Goal: Task Accomplishment & Management: Manage account settings

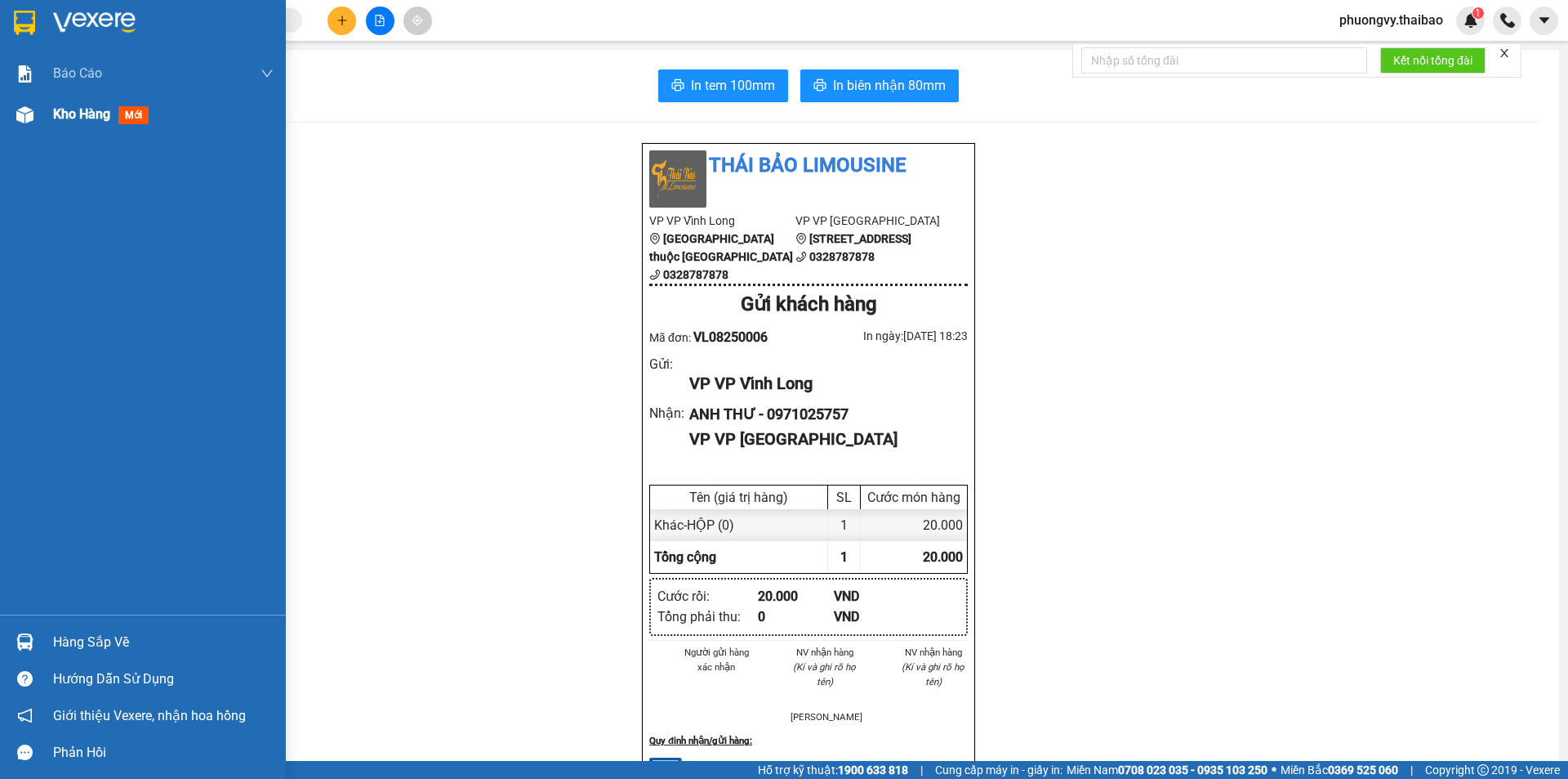
click at [104, 120] on span "Kho hàng" at bounding box center [81, 113] width 57 height 16
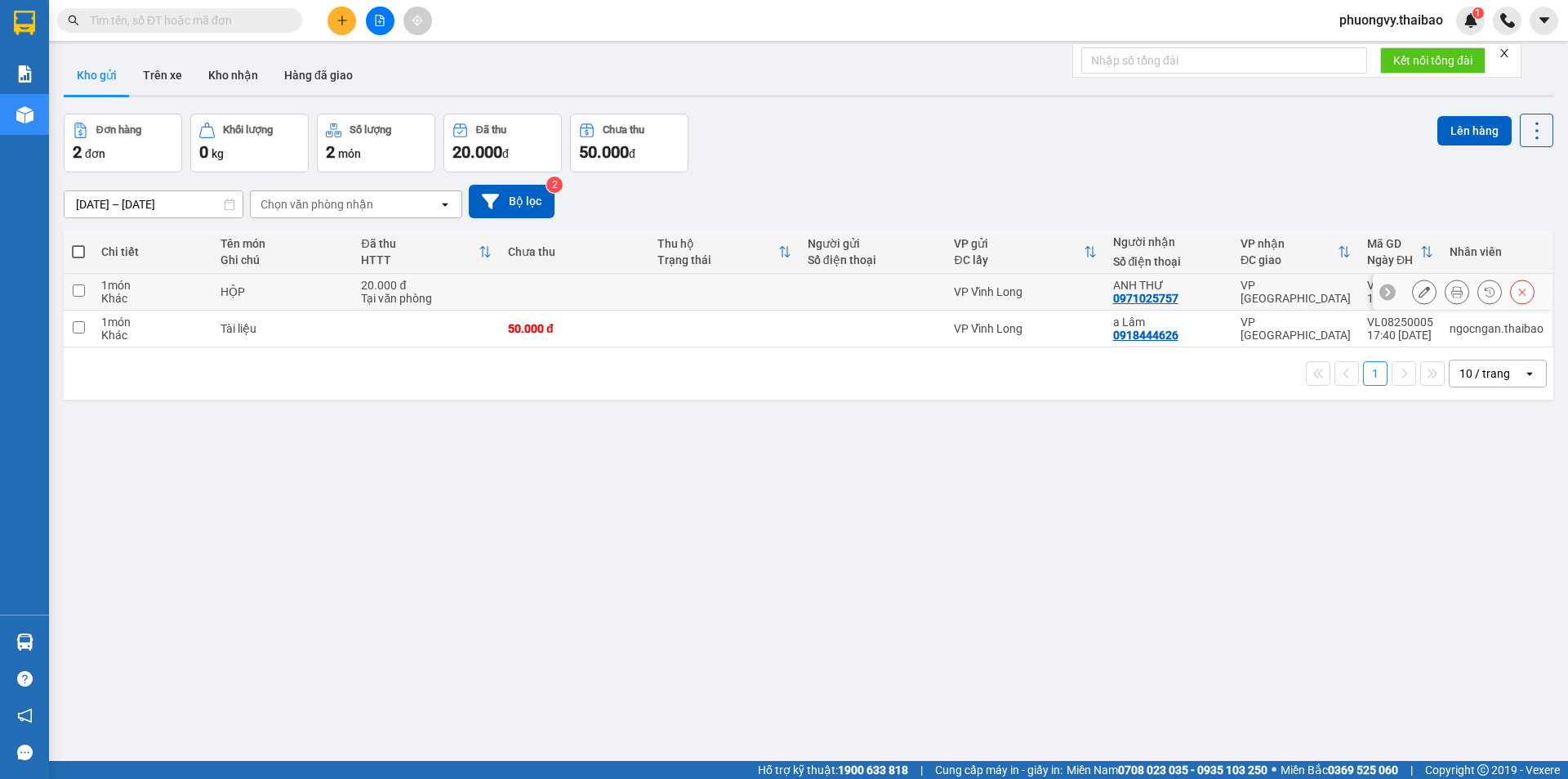
click at [740, 290] on td at bounding box center [724, 292] width 150 height 36
checkbox input "true"
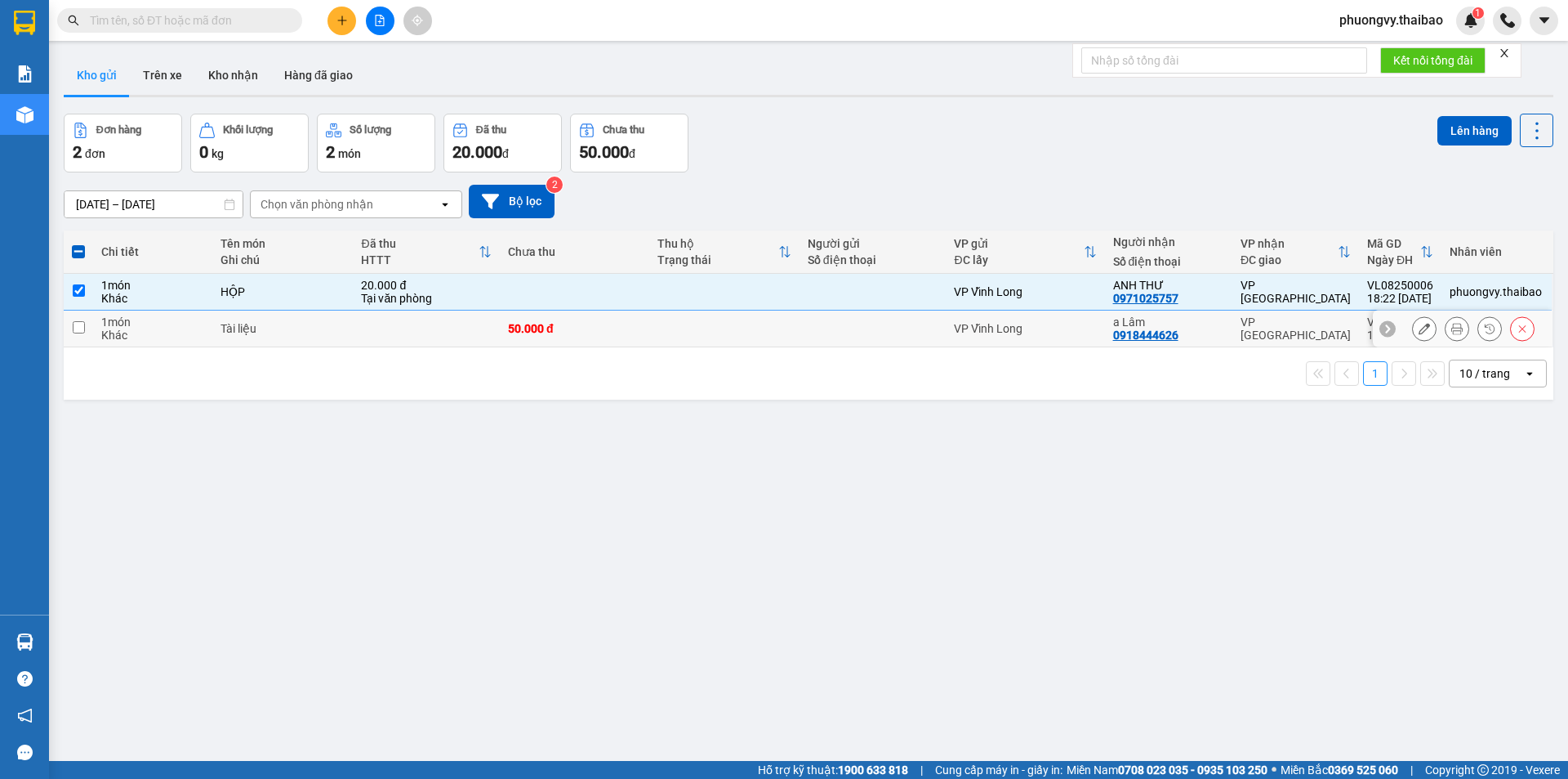
click at [748, 338] on td at bounding box center [724, 328] width 150 height 36
checkbox input "true"
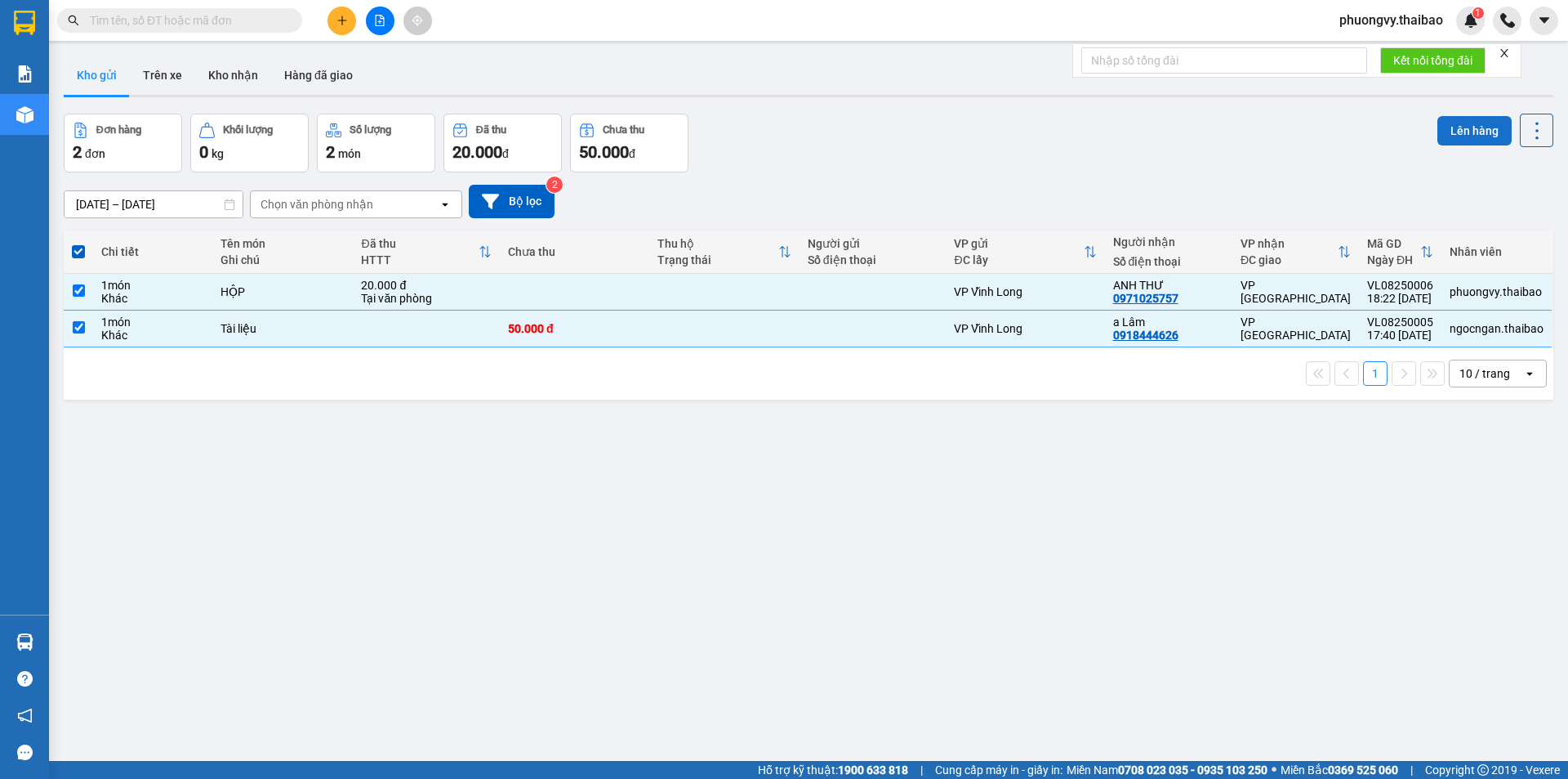
click at [1450, 131] on button "Lên hàng" at bounding box center [1475, 130] width 75 height 29
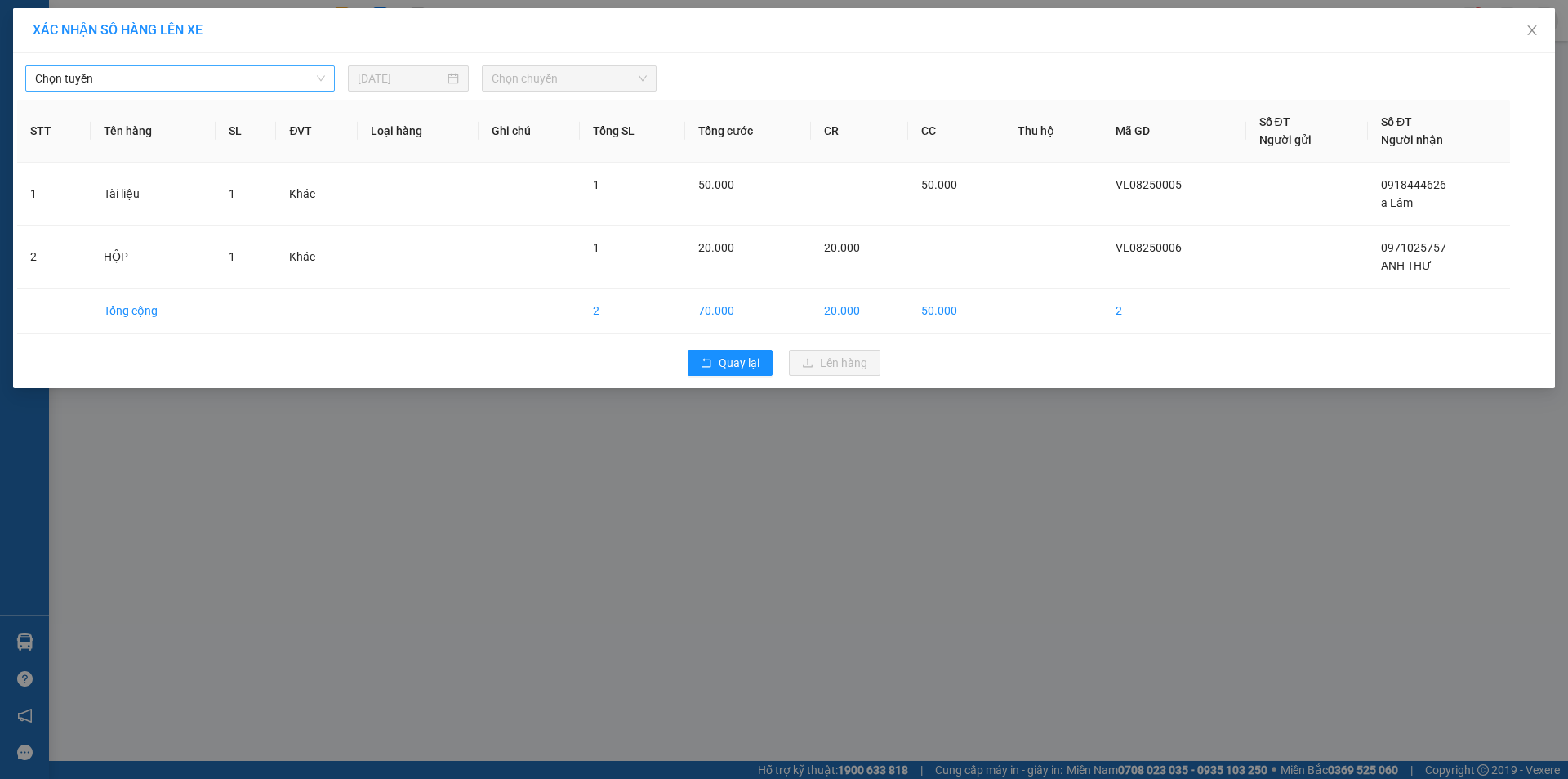
click at [217, 81] on span "Chọn tuyến" at bounding box center [181, 78] width 290 height 25
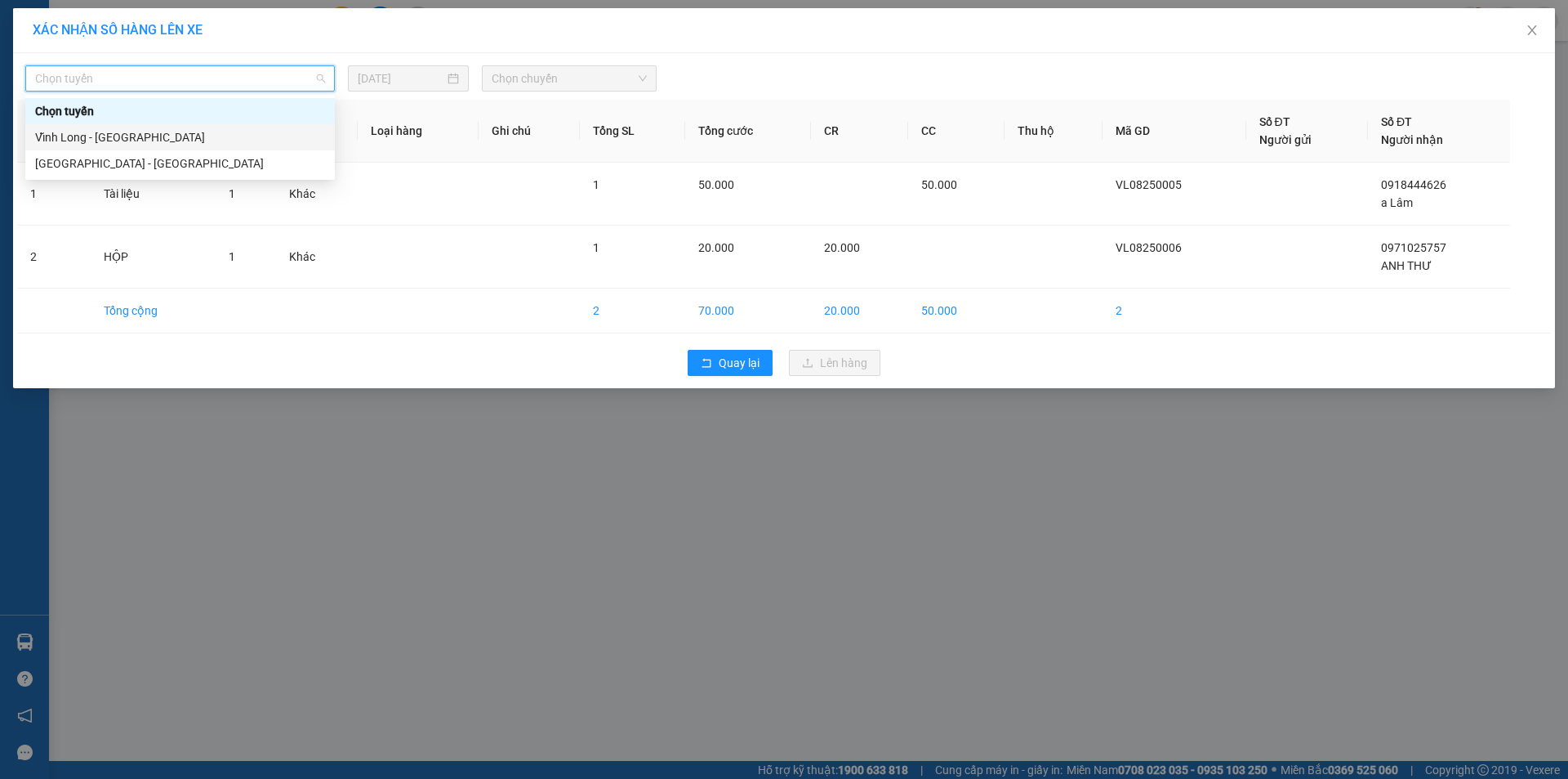
click at [186, 134] on div "Vĩnh Long - Sài Gòn" at bounding box center [181, 138] width 290 height 18
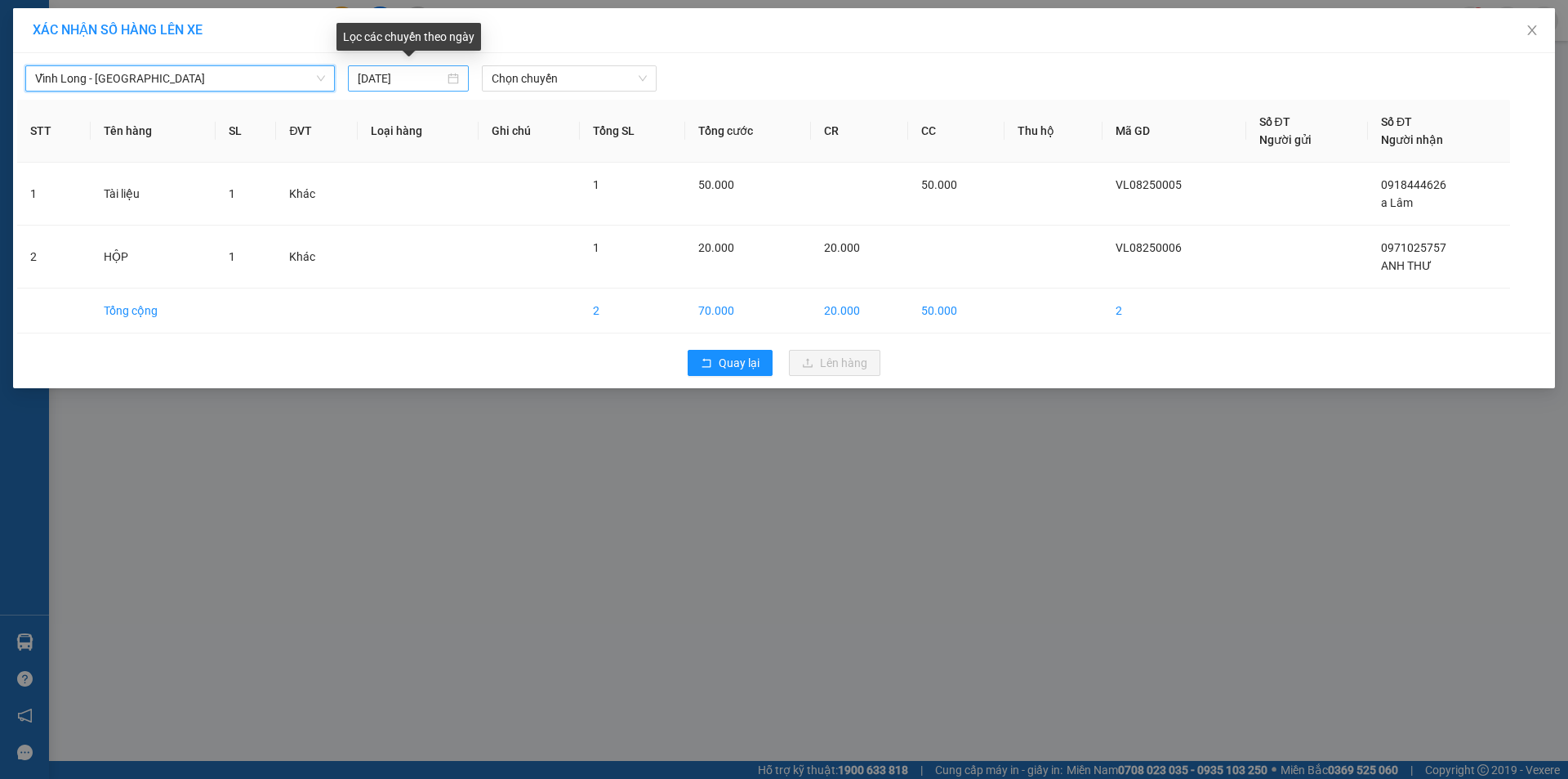
click at [403, 78] on input "13/08/2025" at bounding box center [400, 78] width 87 height 18
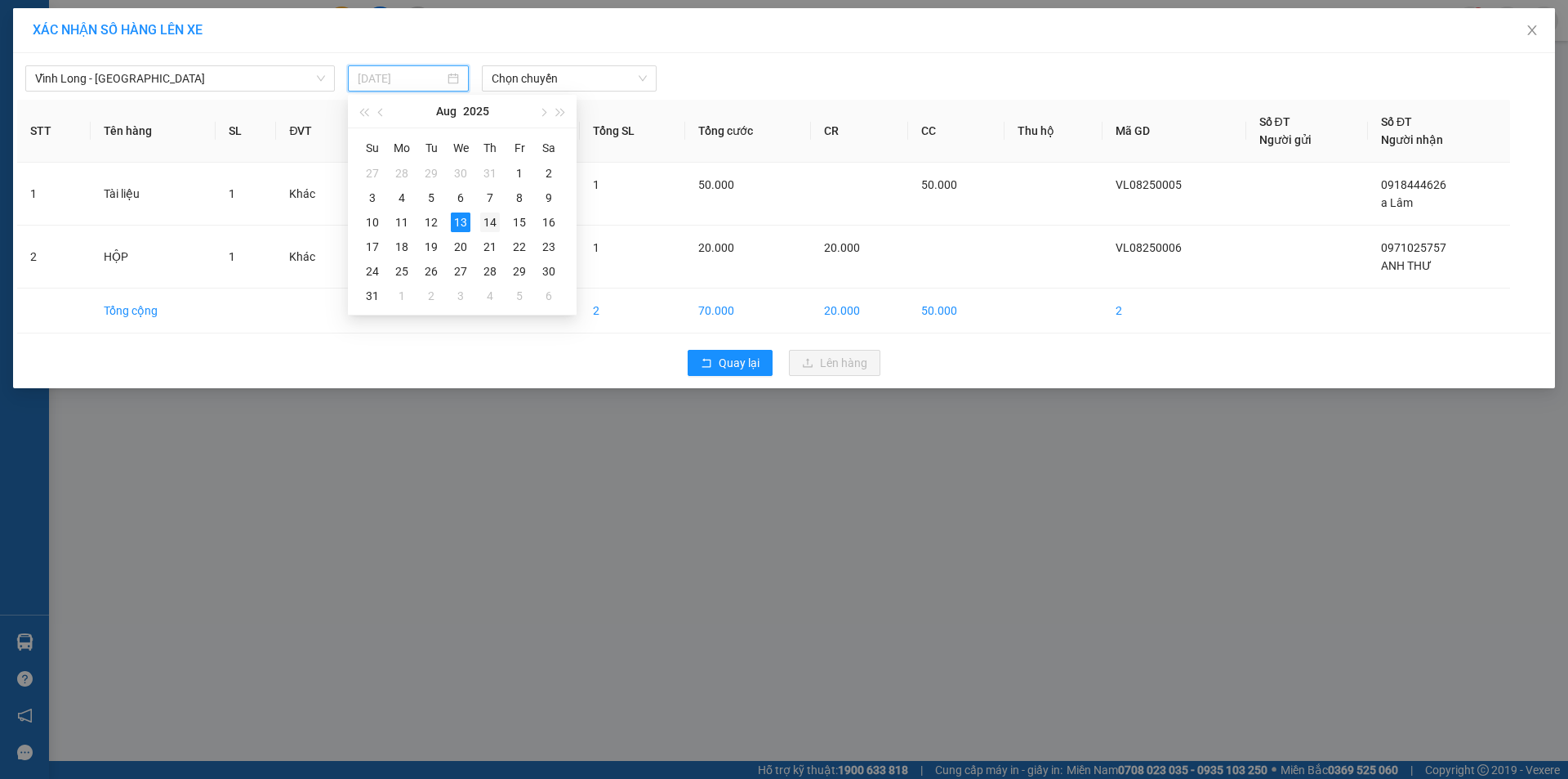
click at [484, 221] on div "14" at bounding box center [490, 223] width 20 height 20
type input "14/08/2025"
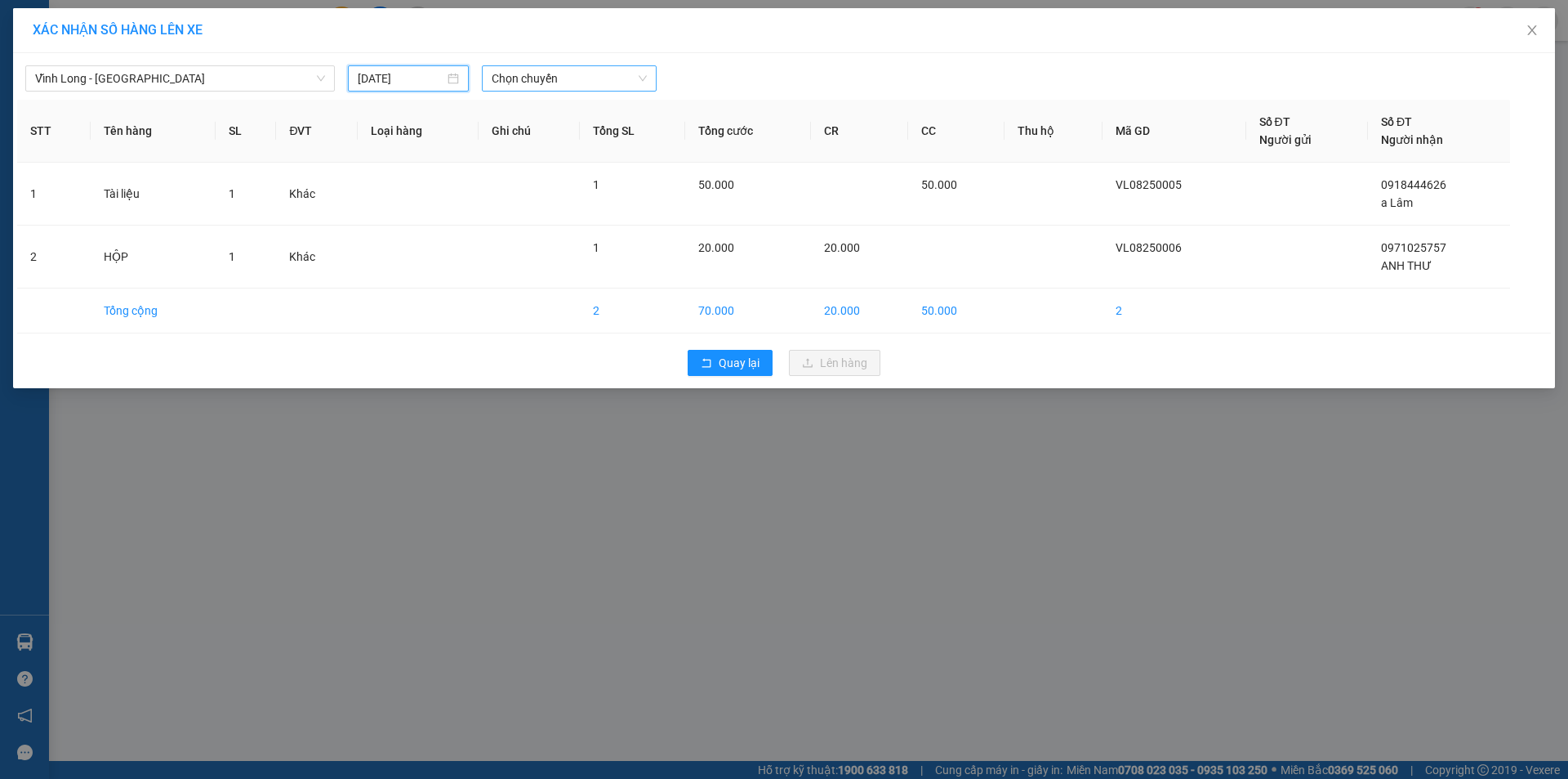
click at [574, 75] on span "Chọn chuyến" at bounding box center [569, 78] width 155 height 25
click at [576, 75] on span "Chọn chuyến" at bounding box center [569, 78] width 155 height 25
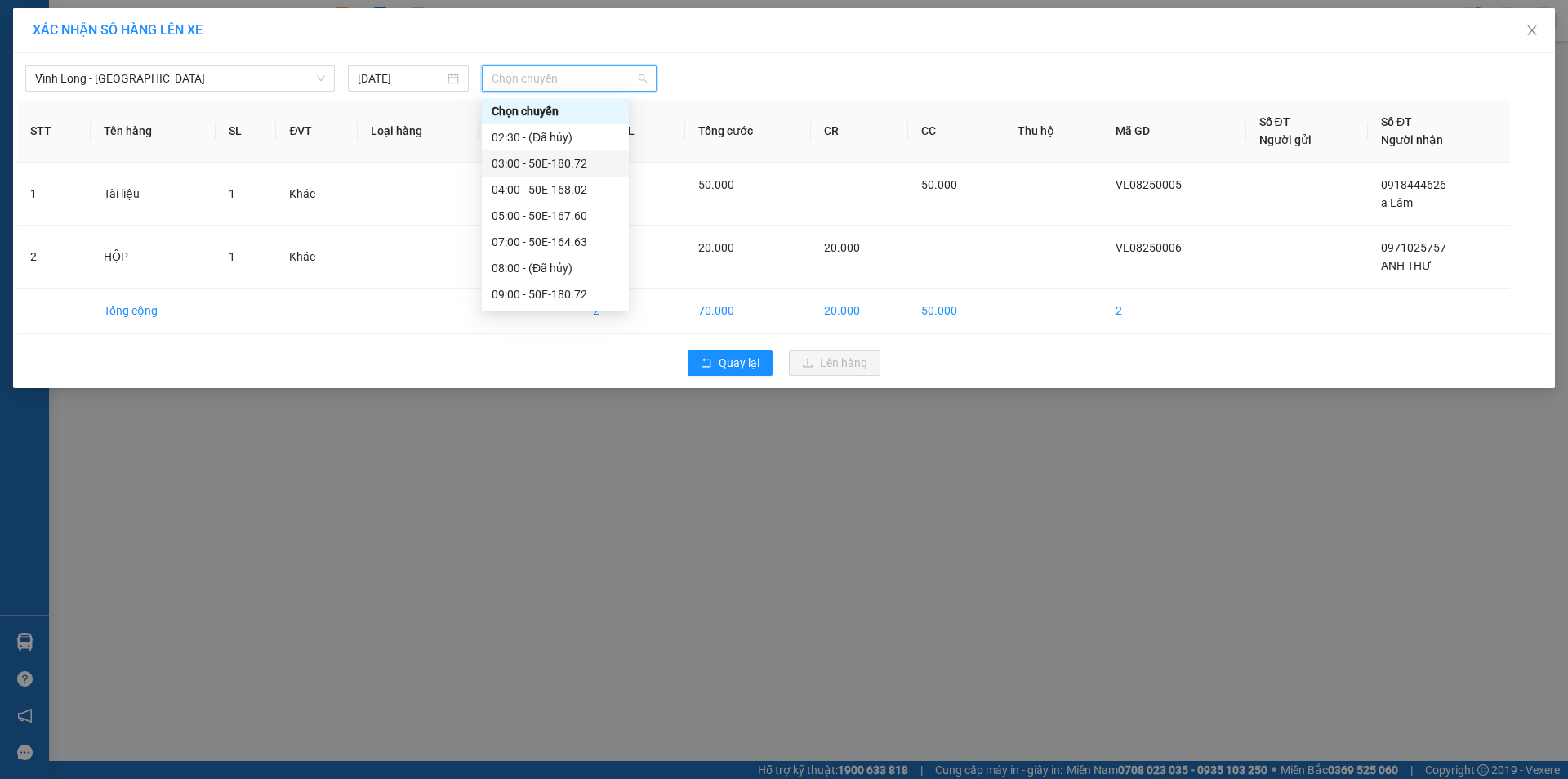
click at [550, 161] on div "03:00 - 50E-180.72" at bounding box center [555, 163] width 128 height 18
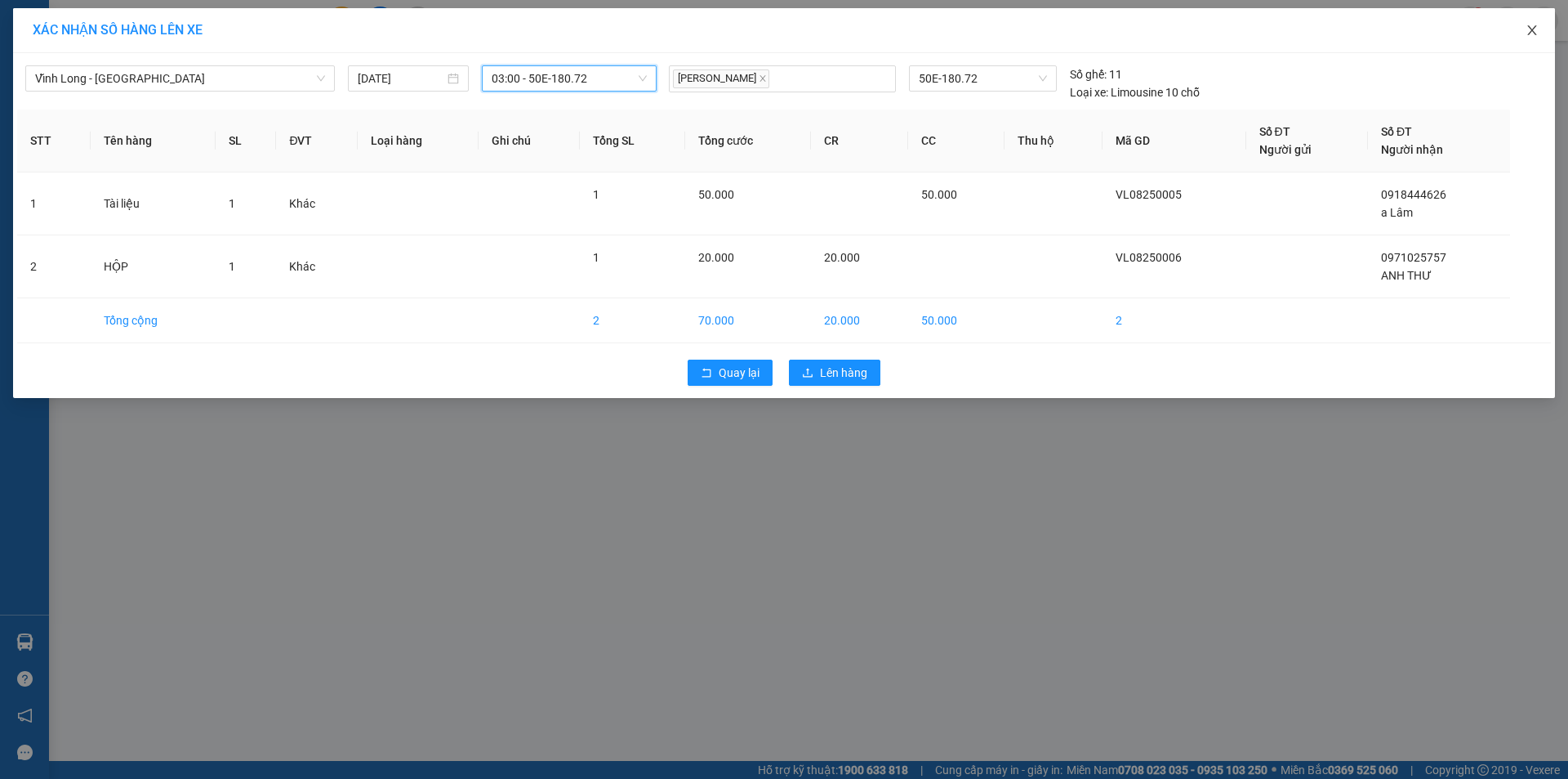
click at [1548, 29] on span "Close" at bounding box center [1532, 31] width 46 height 46
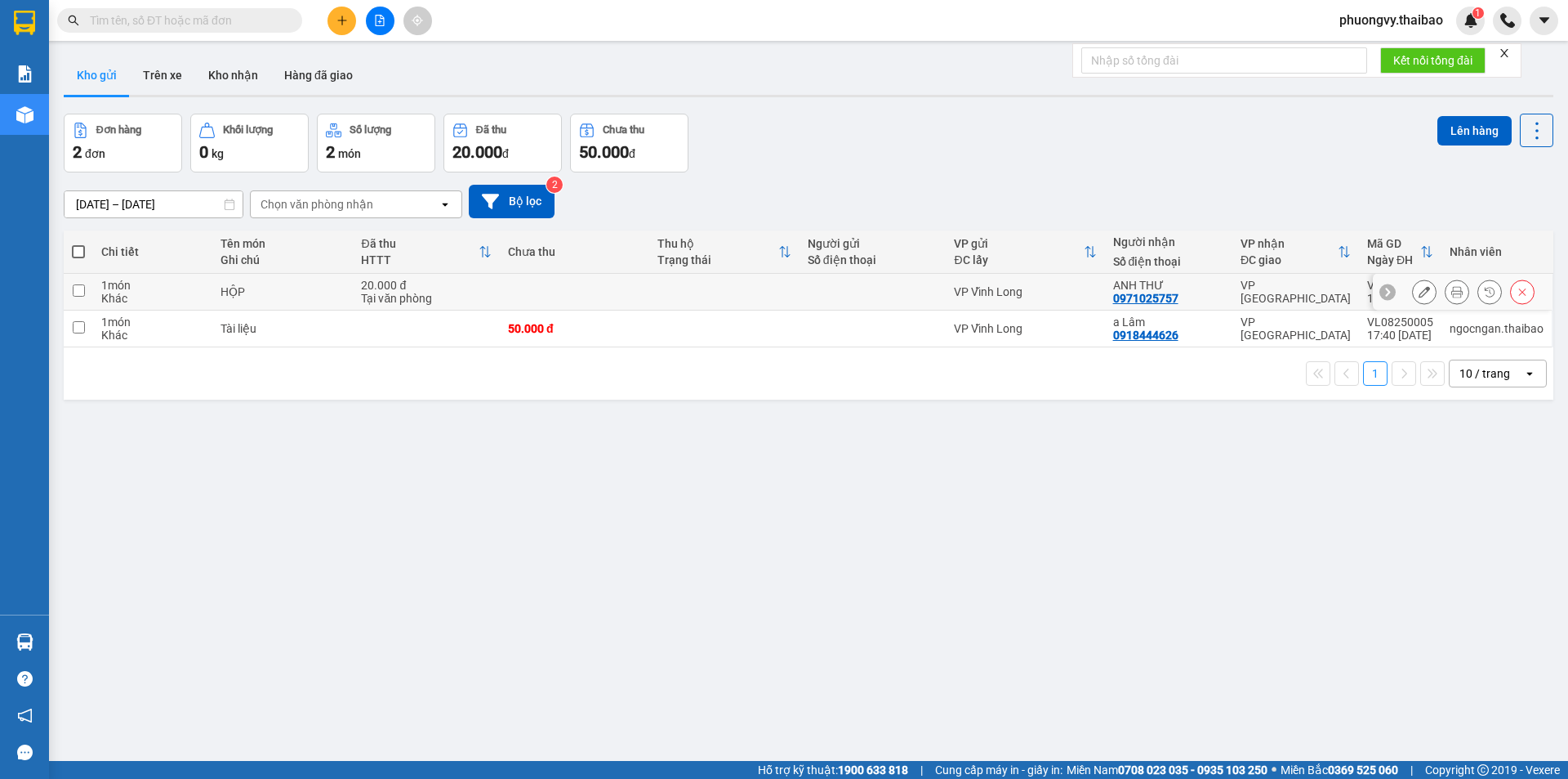
click at [655, 290] on td at bounding box center [724, 292] width 150 height 36
checkbox input "true"
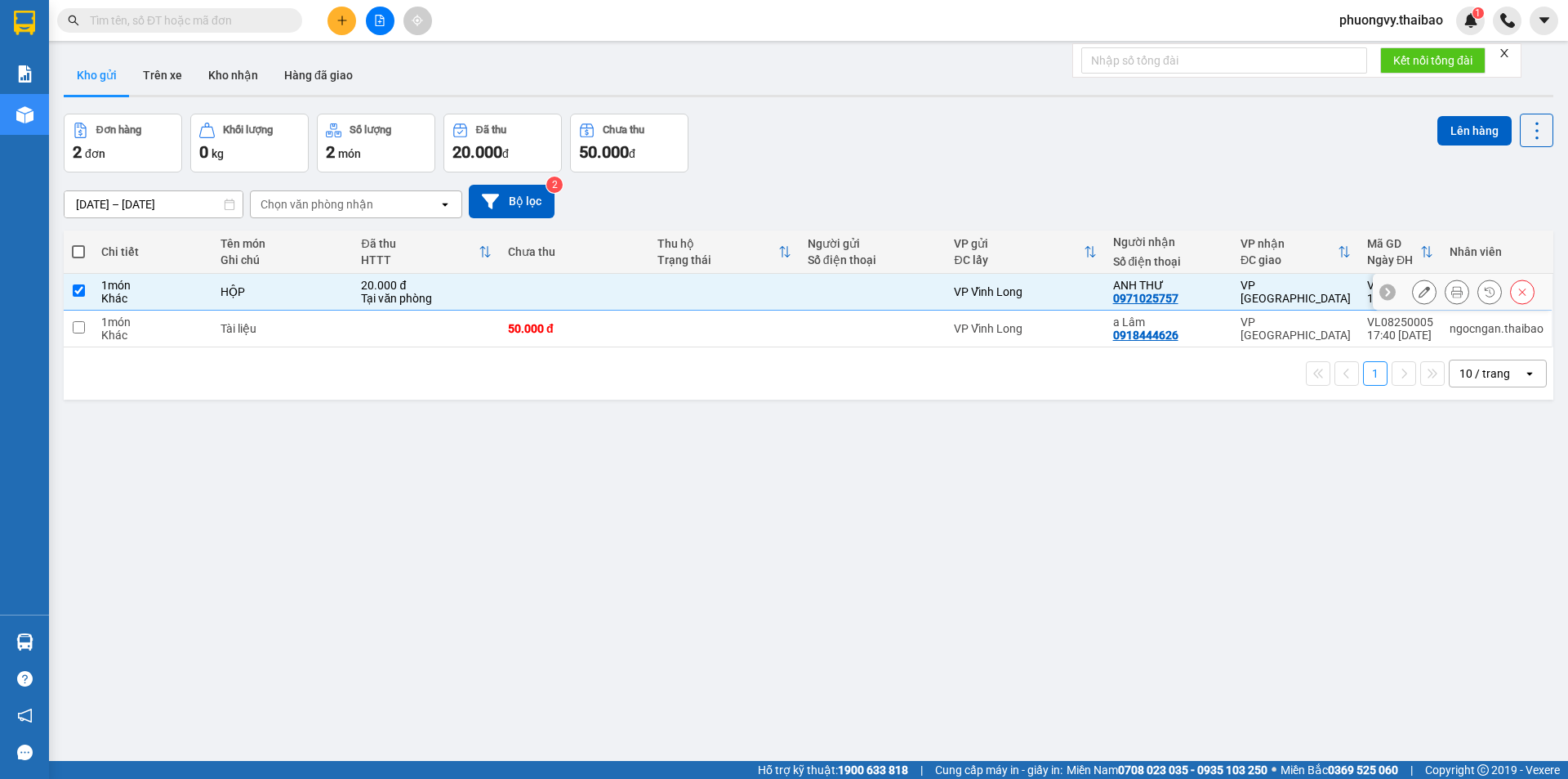
click at [670, 327] on td at bounding box center [724, 328] width 150 height 36
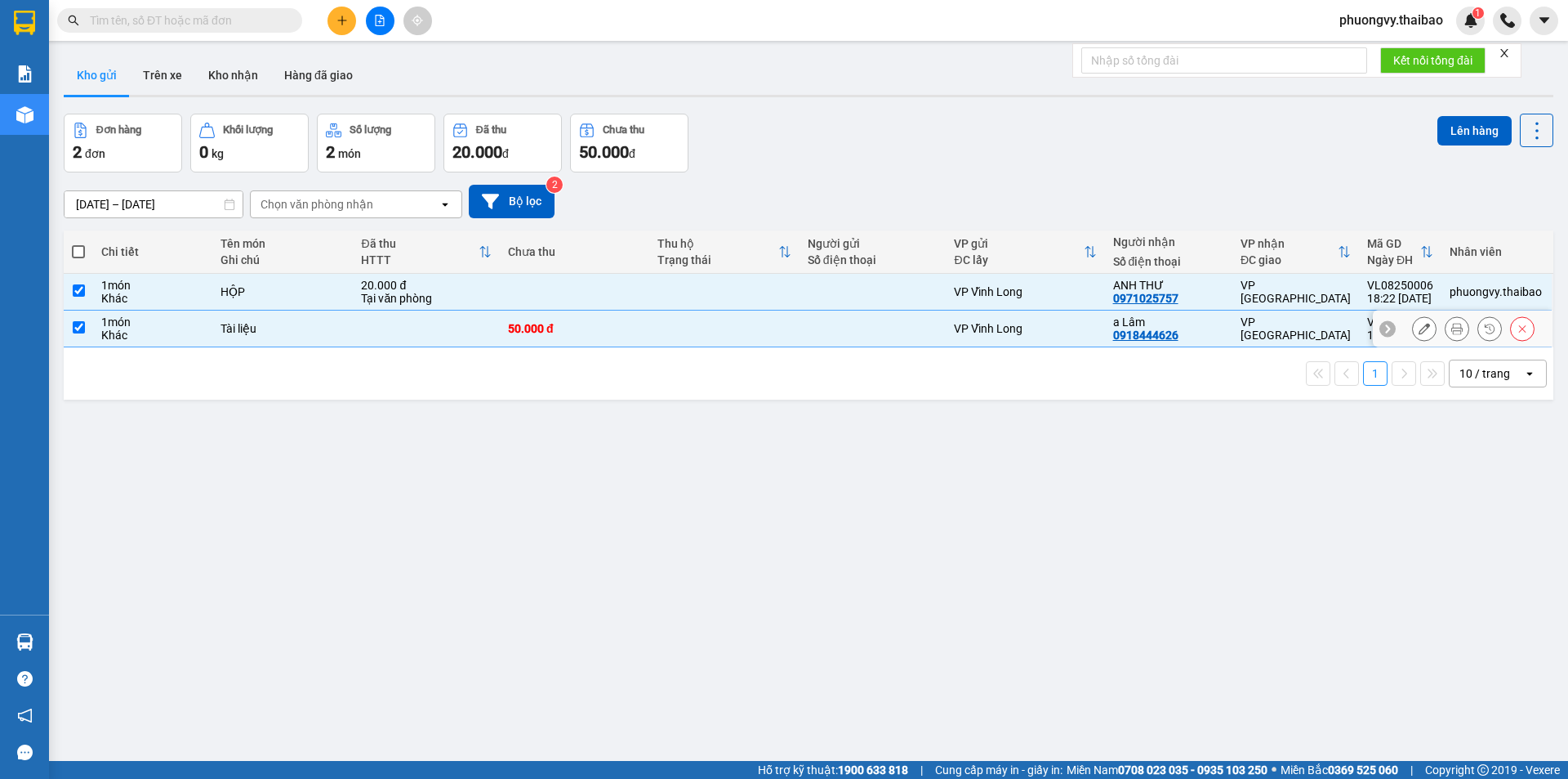
checkbox input "true"
click at [1484, 126] on button "Lên hàng" at bounding box center [1475, 130] width 75 height 29
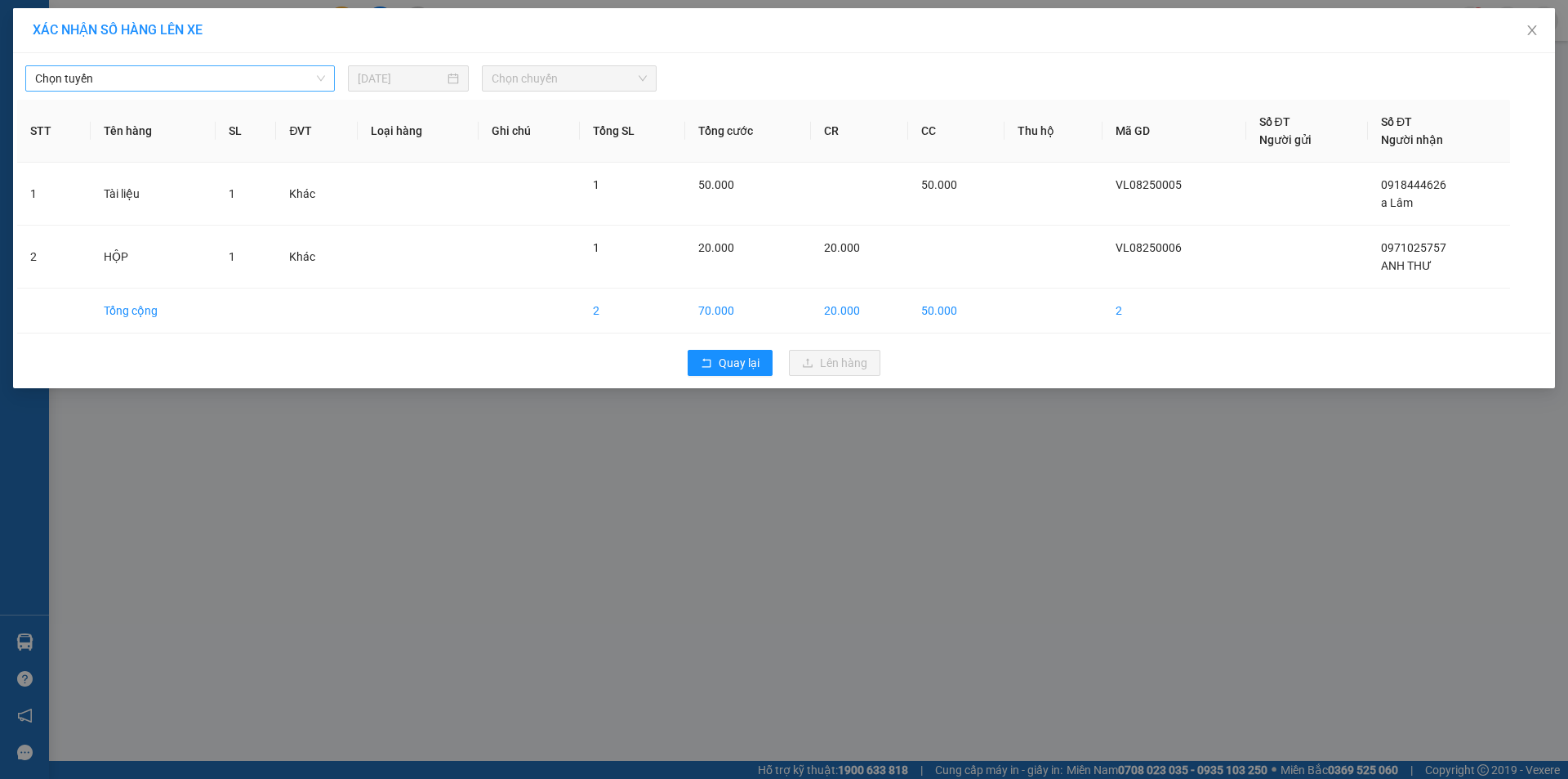
click at [201, 69] on span "Chọn tuyến" at bounding box center [181, 78] width 290 height 25
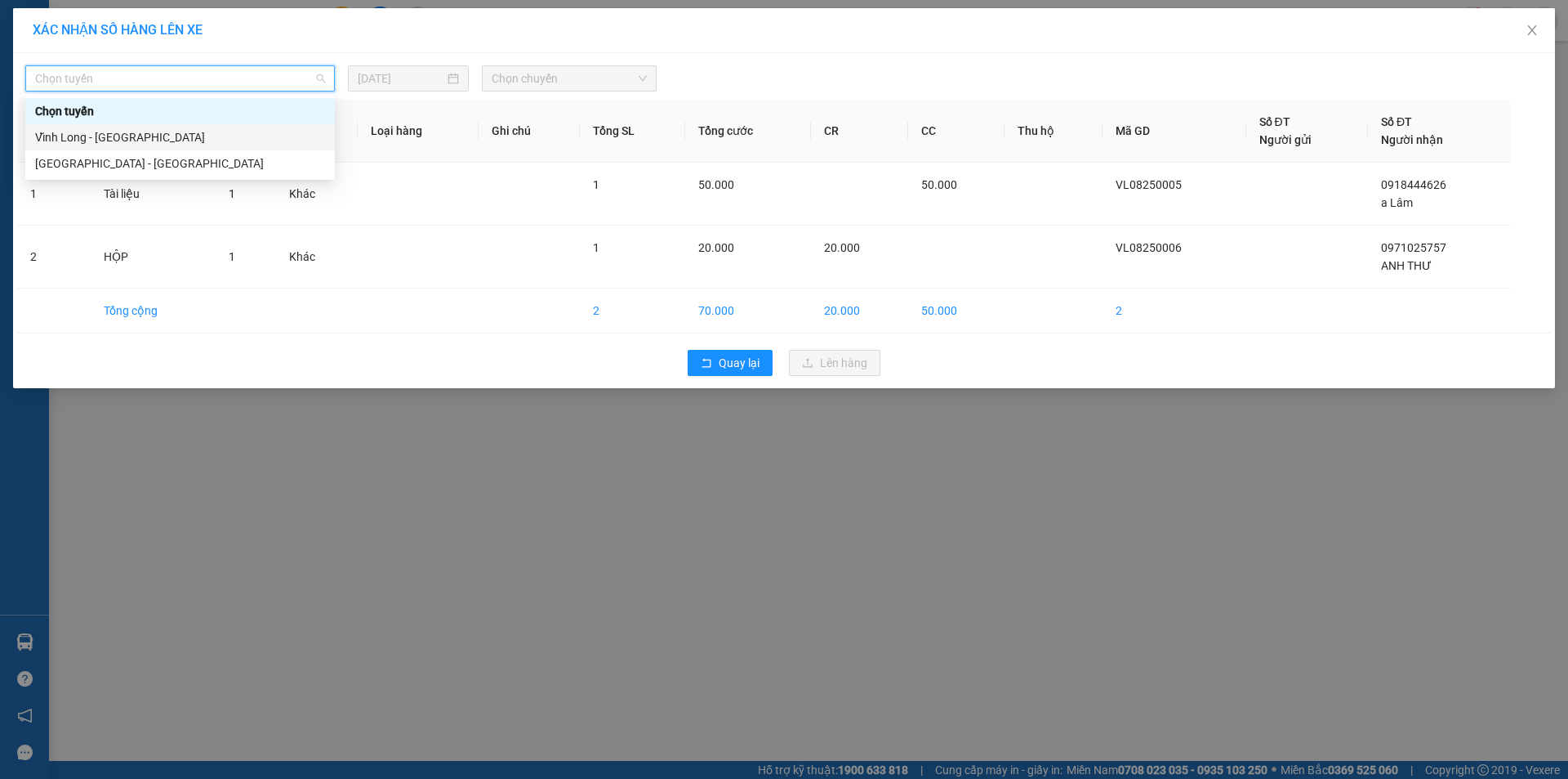
click at [162, 133] on div "Vĩnh Long - Sài Gòn" at bounding box center [181, 138] width 290 height 18
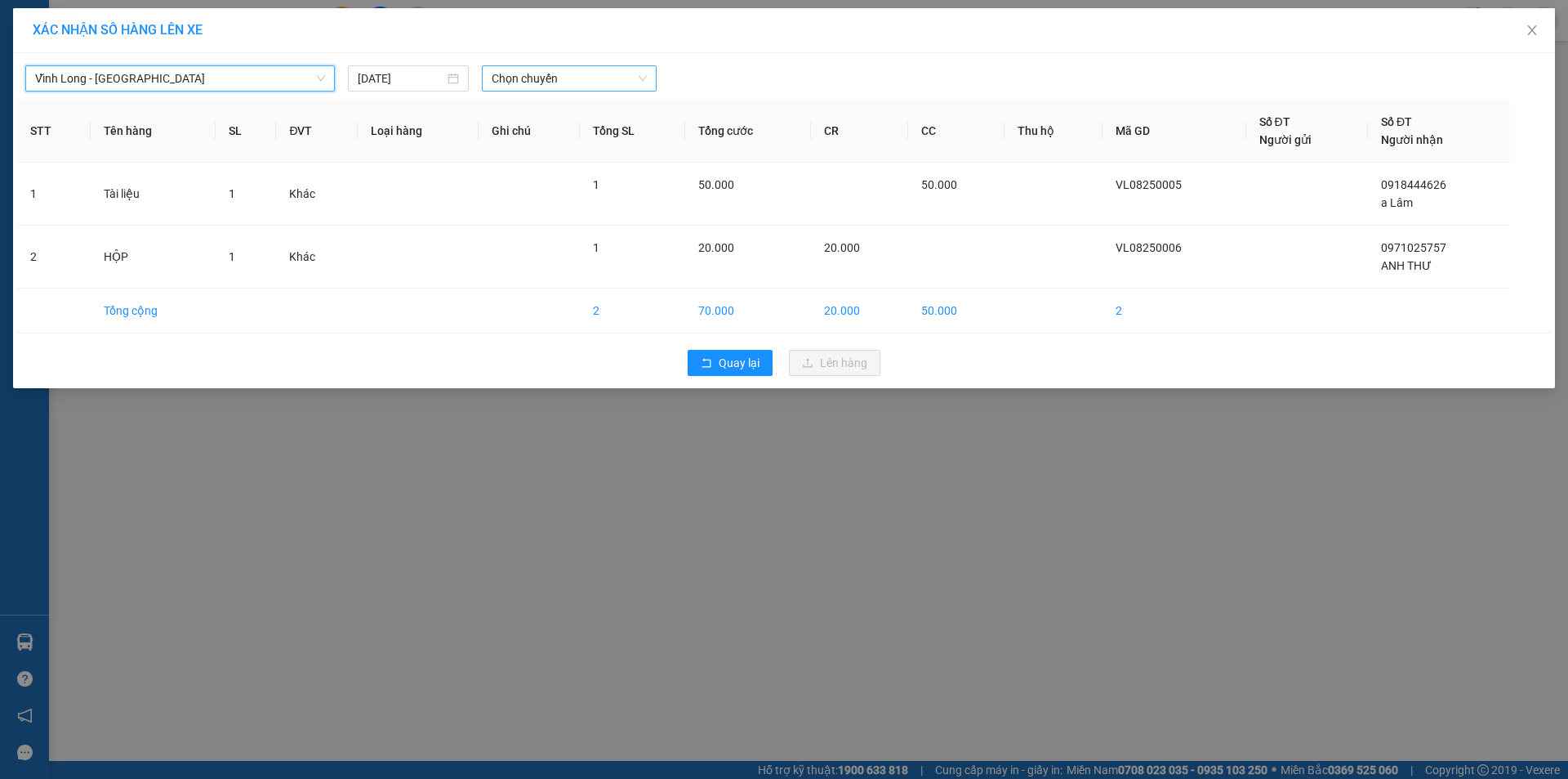
click at [521, 75] on span "Chọn chuyến" at bounding box center [569, 78] width 155 height 25
click at [408, 74] on input "13/08/2025" at bounding box center [400, 78] width 87 height 18
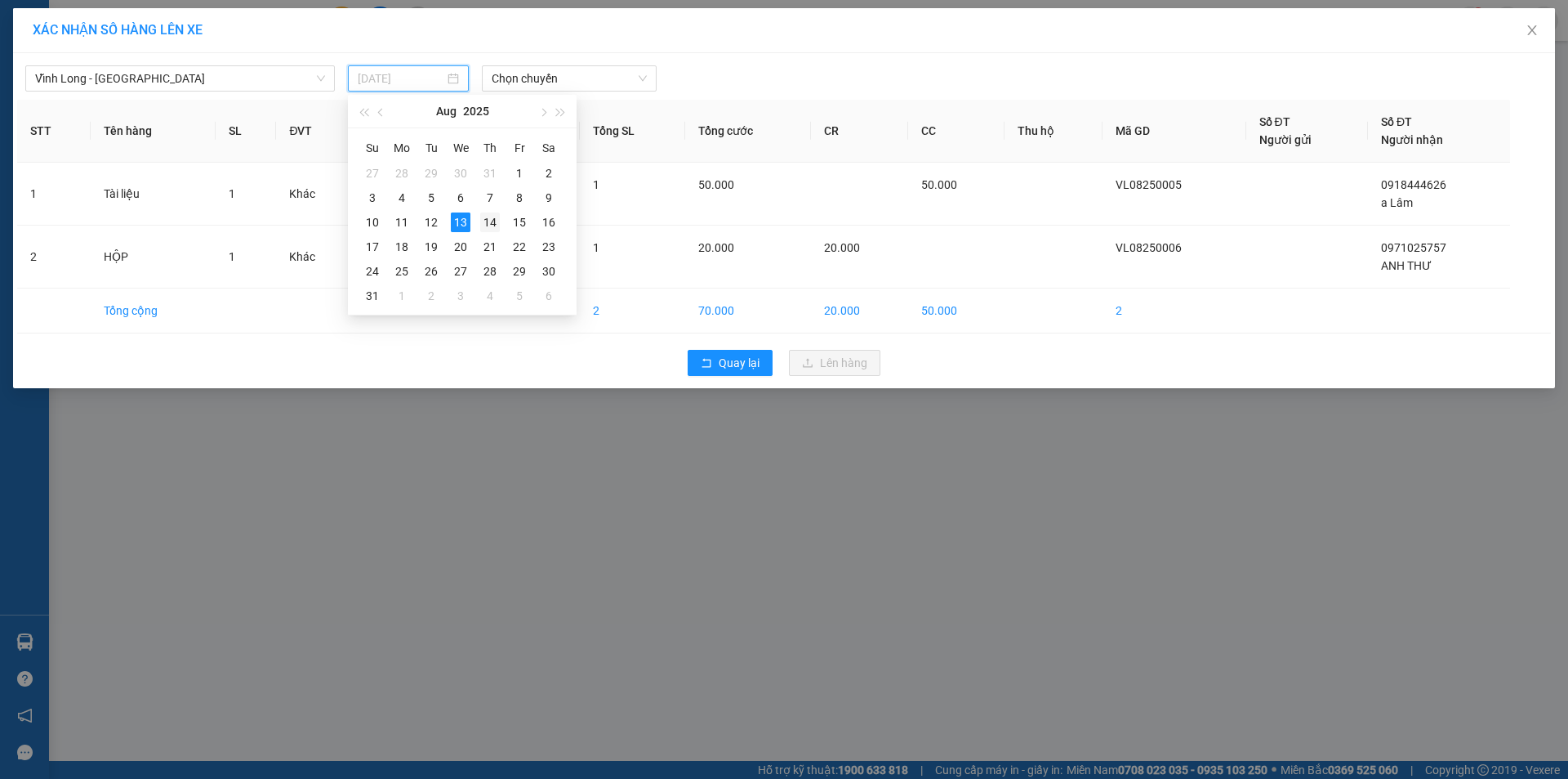
click at [488, 216] on div "14" at bounding box center [490, 223] width 20 height 20
type input "14/08/2025"
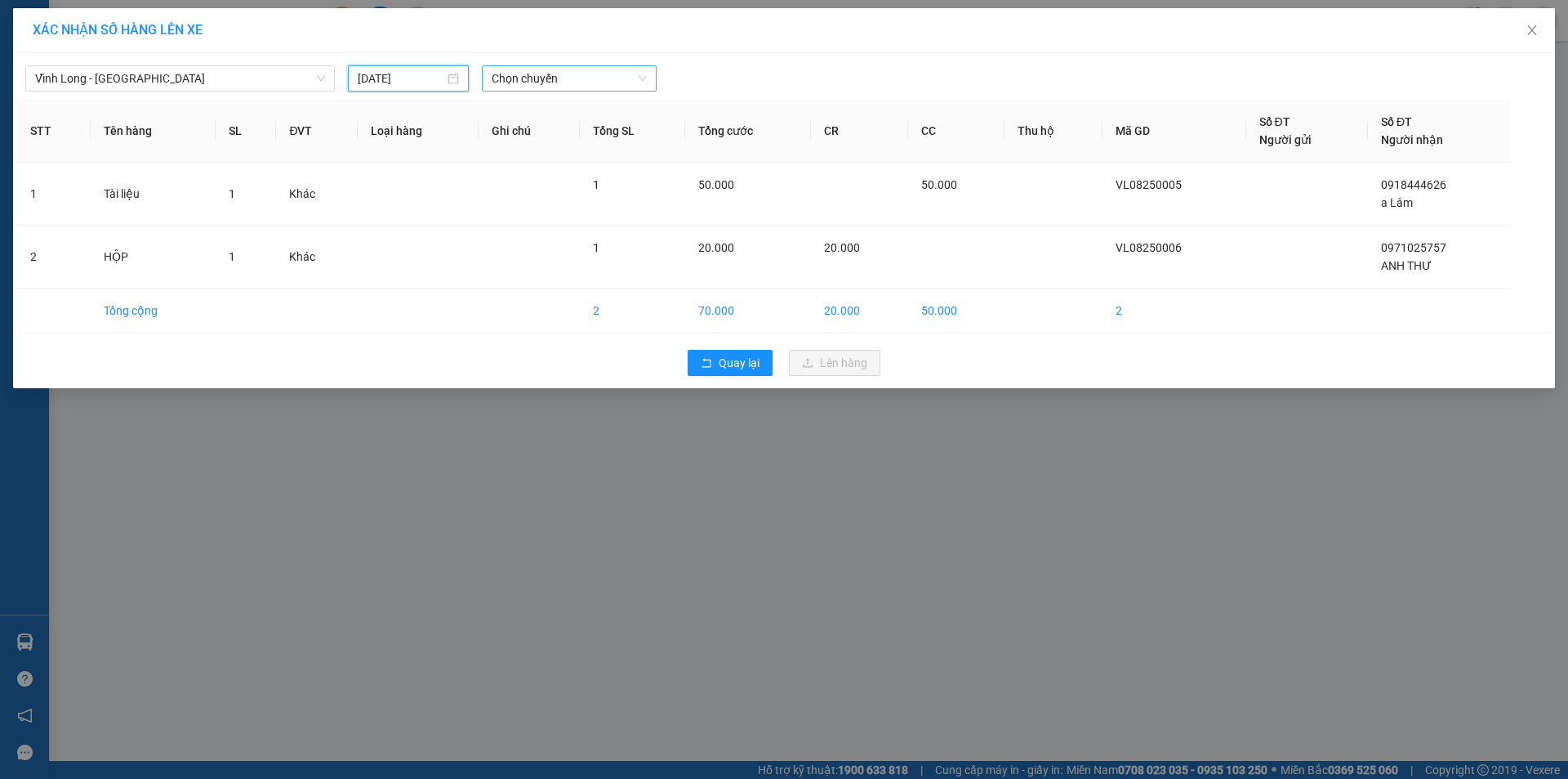
click at [522, 80] on span "Chọn chuyến" at bounding box center [569, 78] width 155 height 25
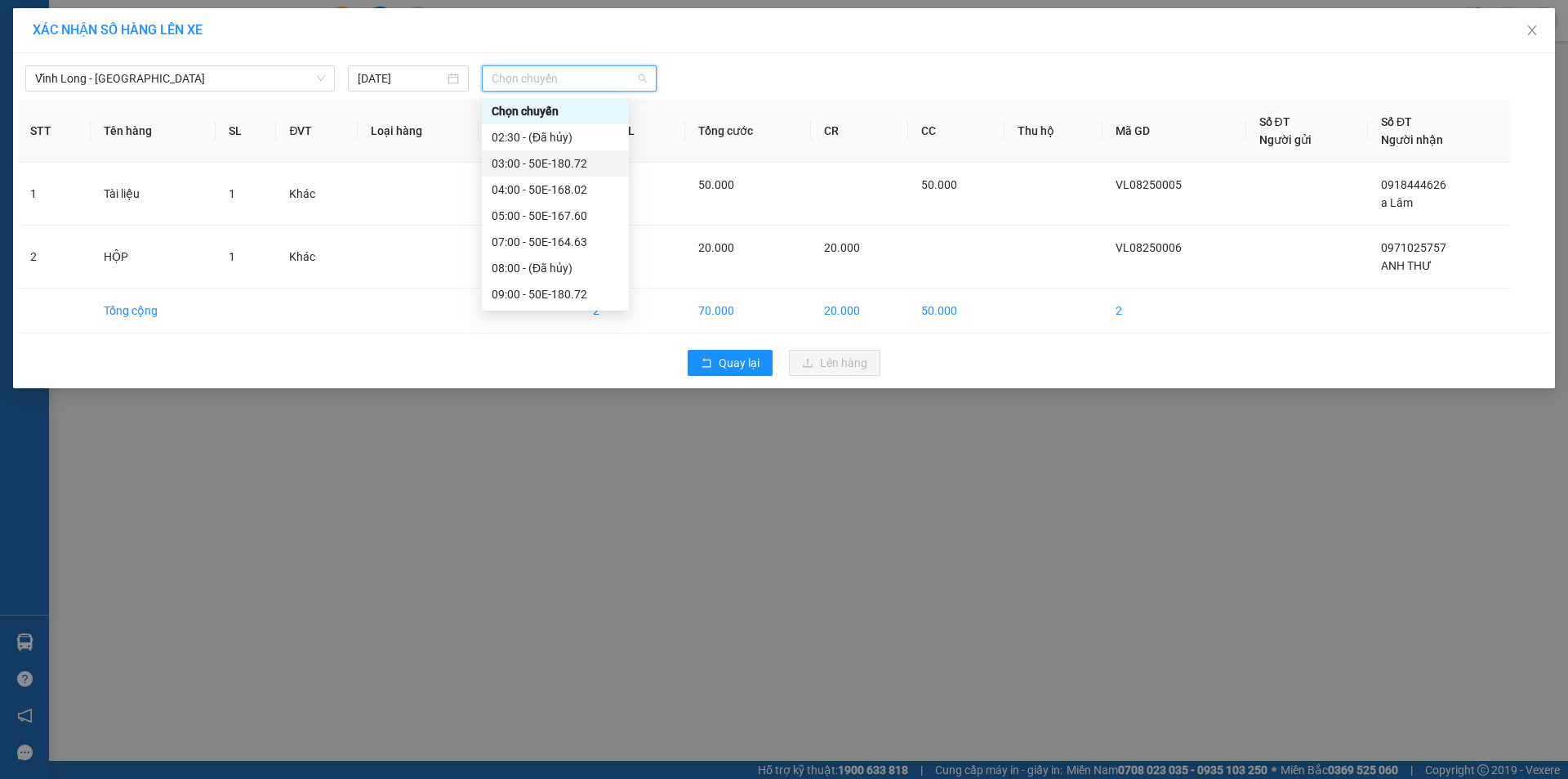
click at [543, 164] on div "03:00 - 50E-180.72" at bounding box center [555, 163] width 128 height 18
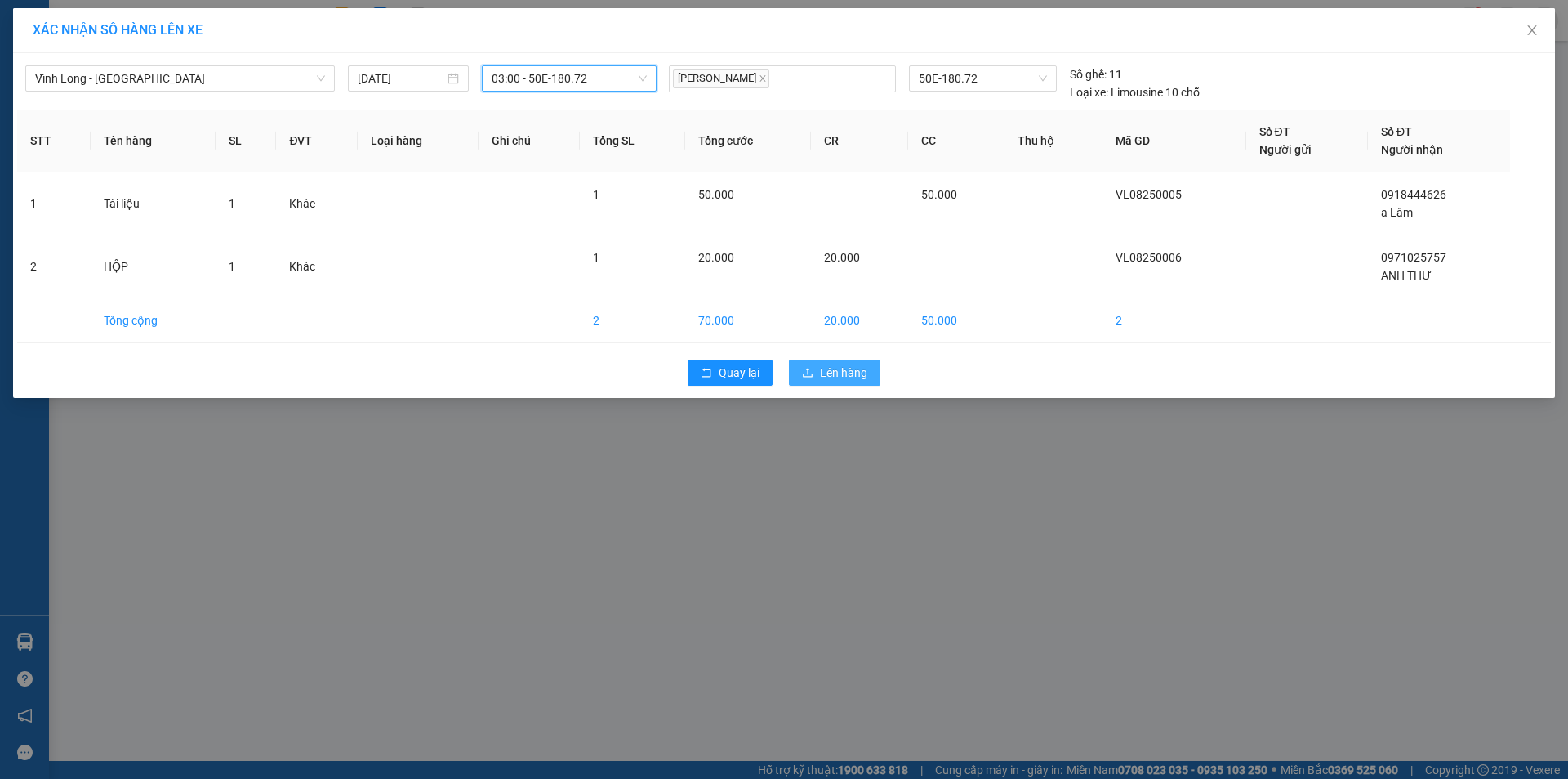
click at [843, 375] on span "Lên hàng" at bounding box center [844, 373] width 47 height 18
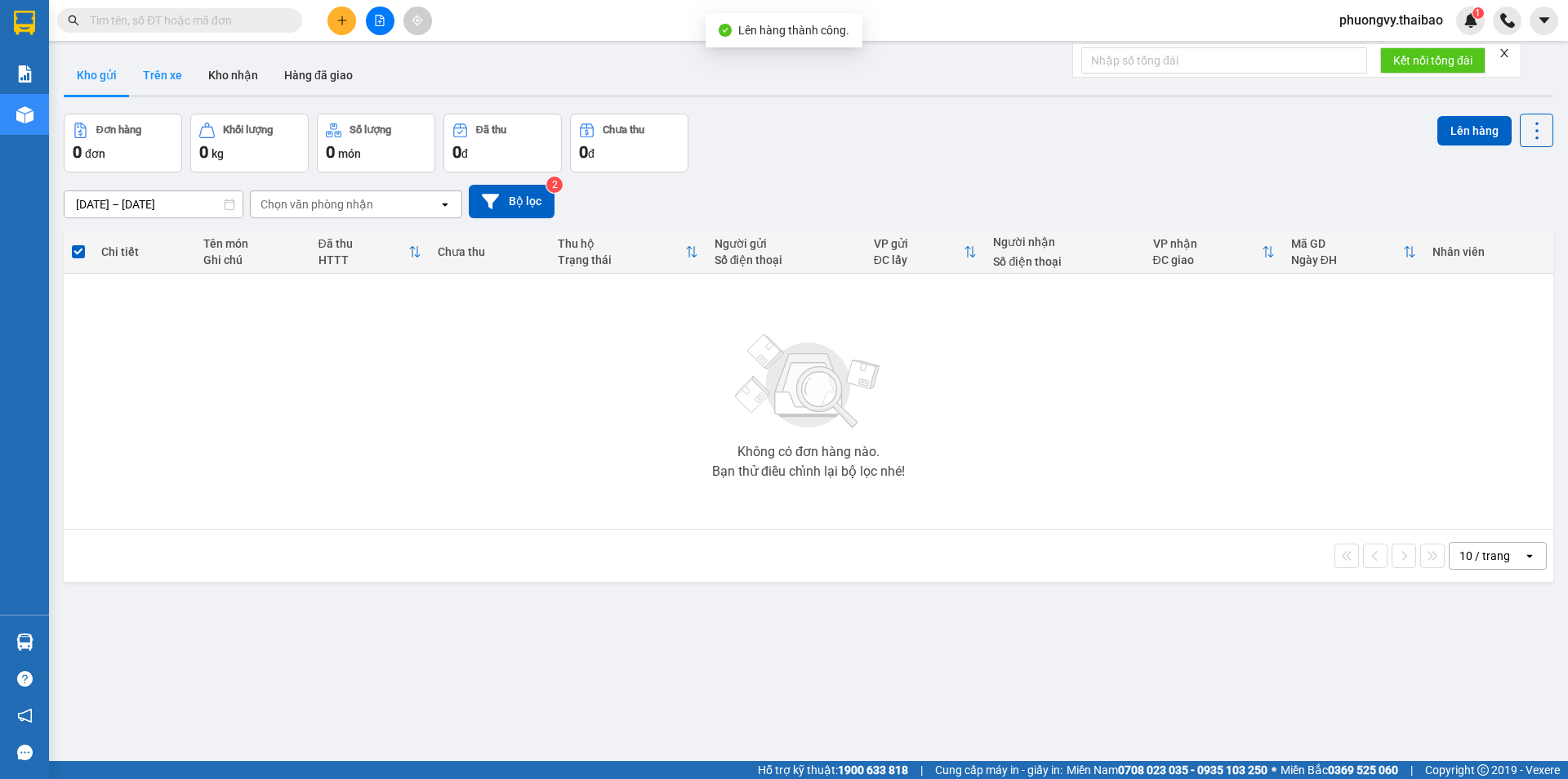
click at [145, 79] on button "Trên xe" at bounding box center [162, 75] width 66 height 39
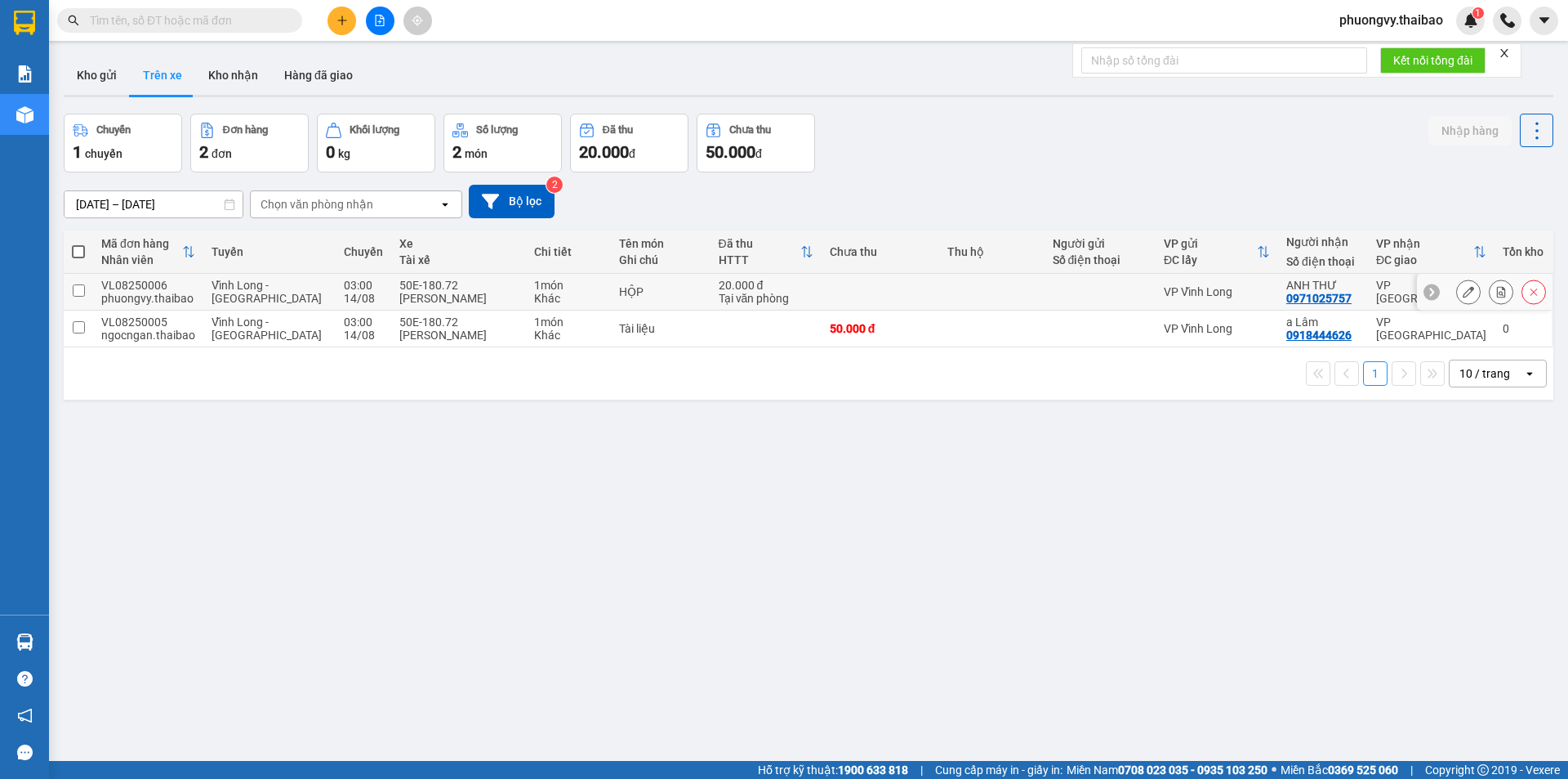
click at [1015, 306] on td at bounding box center [992, 292] width 106 height 36
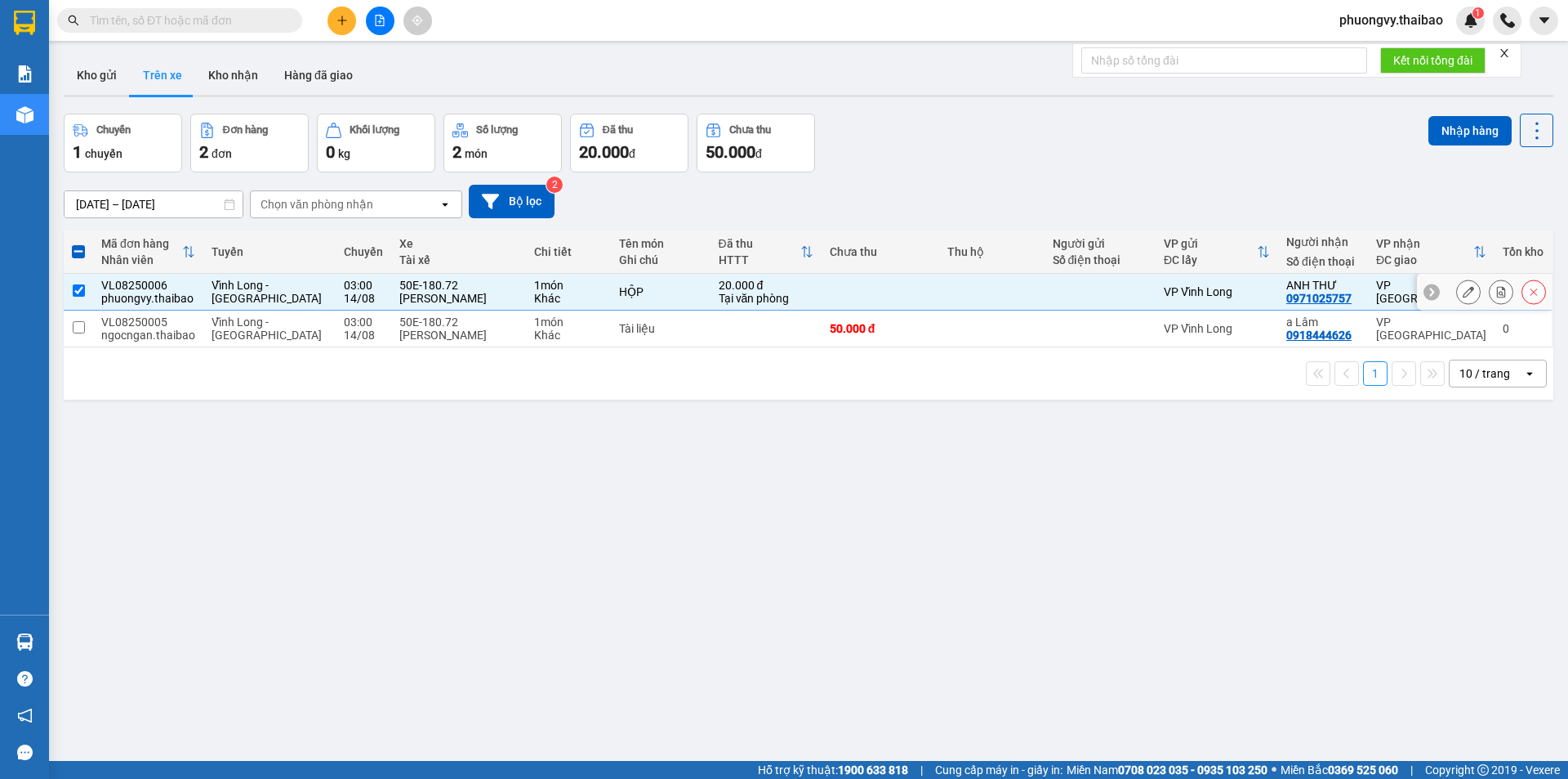
click at [1015, 303] on td at bounding box center [992, 292] width 106 height 36
checkbox input "false"
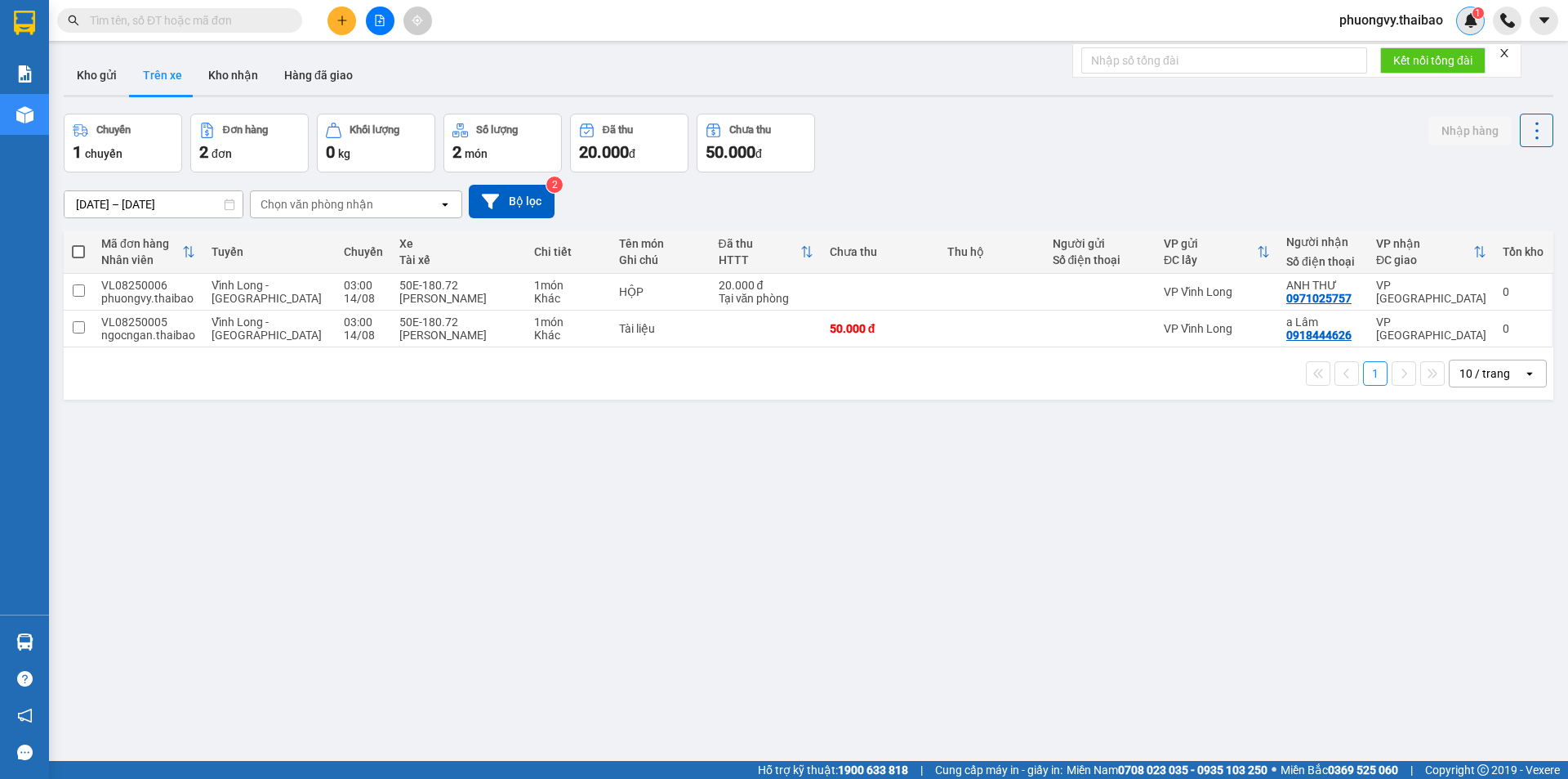
click at [1475, 26] on img at bounding box center [1471, 20] width 15 height 15
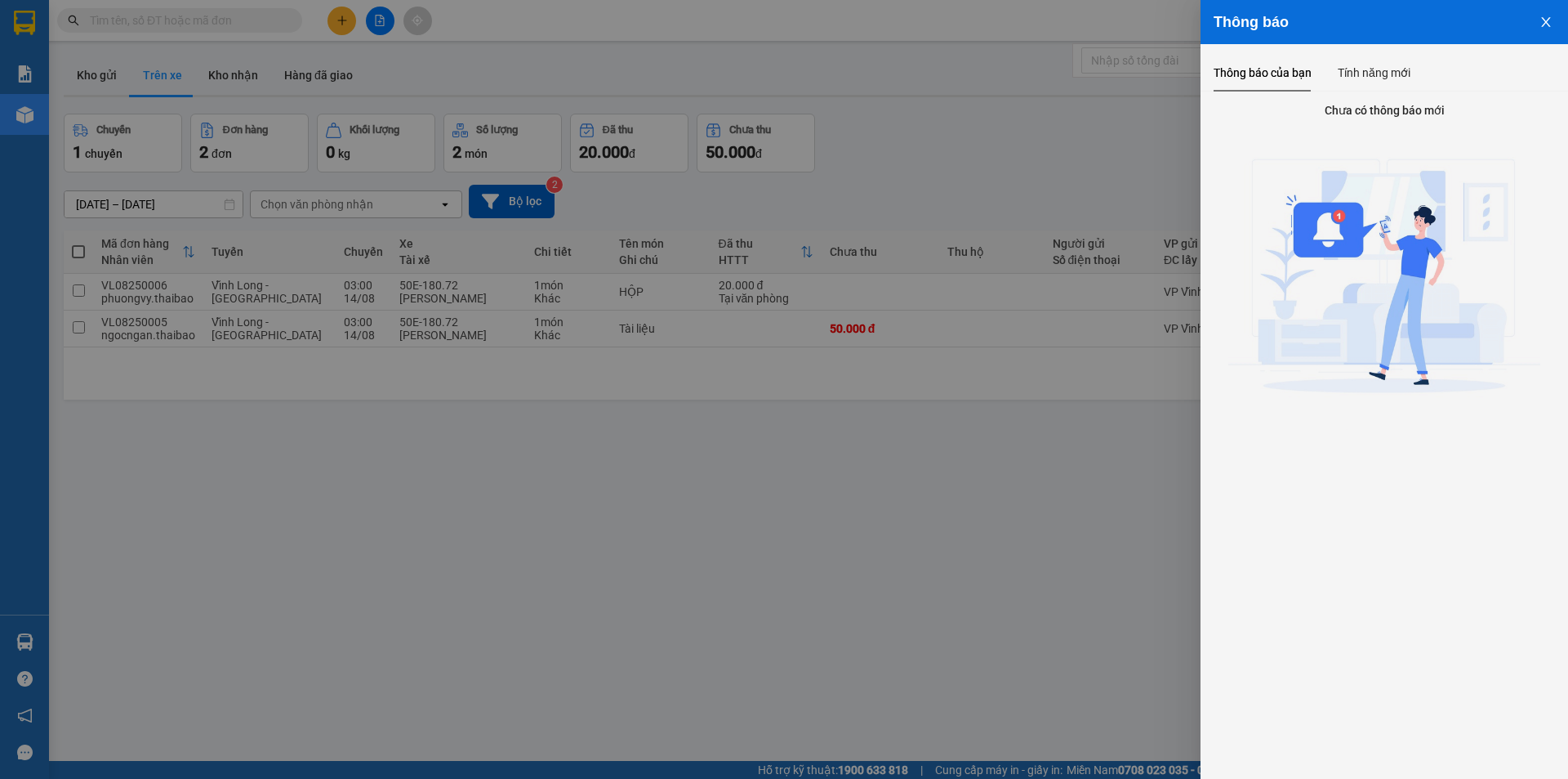
click at [1043, 122] on div at bounding box center [784, 390] width 1568 height 779
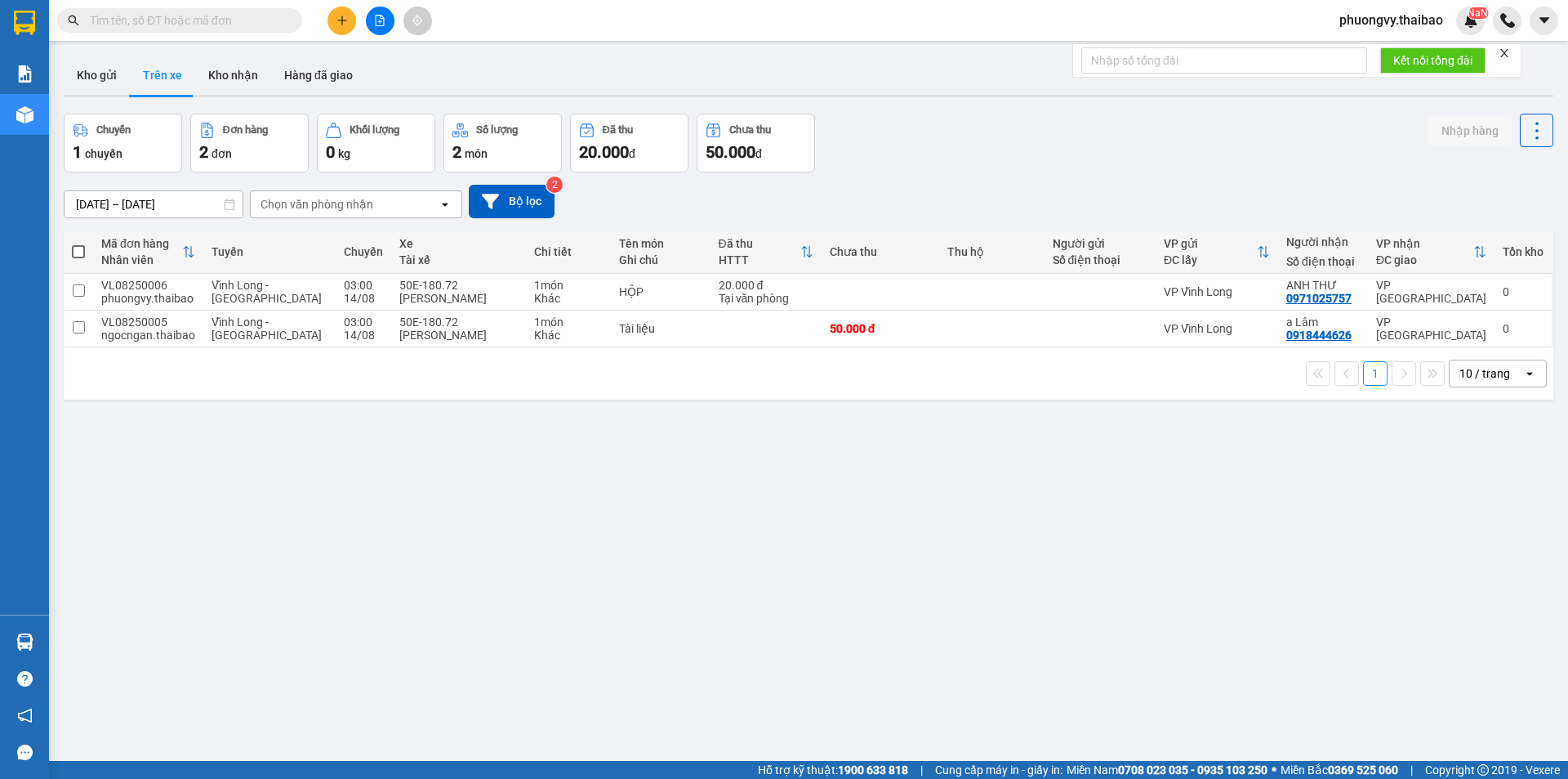
click at [194, 33] on div "Kết quả tìm kiếm ( 0 ) Bộ lọc No Data" at bounding box center [159, 20] width 318 height 28
click at [242, 10] on span at bounding box center [180, 20] width 245 height 25
click at [245, 20] on input "text" at bounding box center [186, 21] width 192 height 18
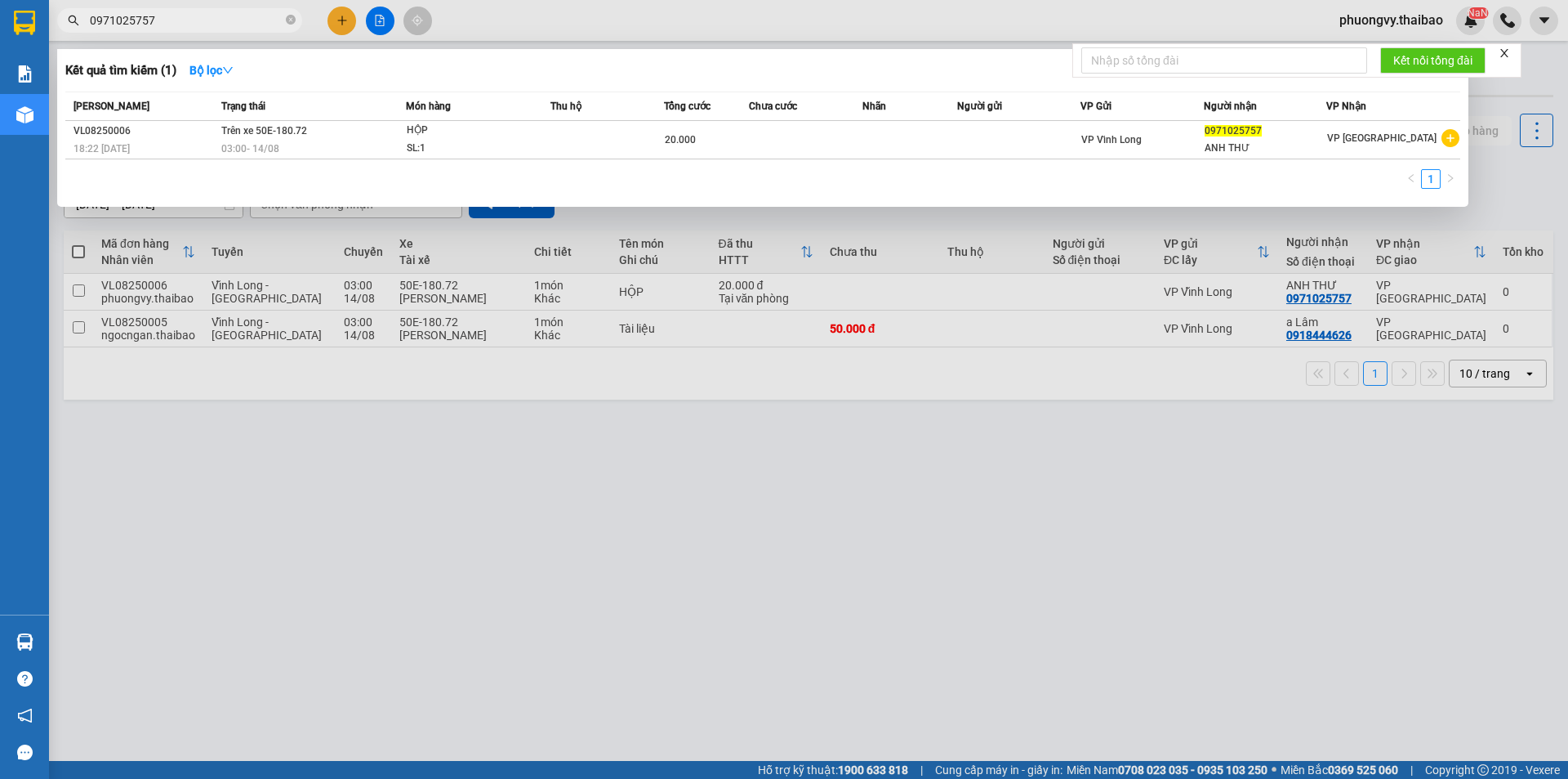
type input "0971025757"
click at [826, 579] on div at bounding box center [784, 390] width 1568 height 779
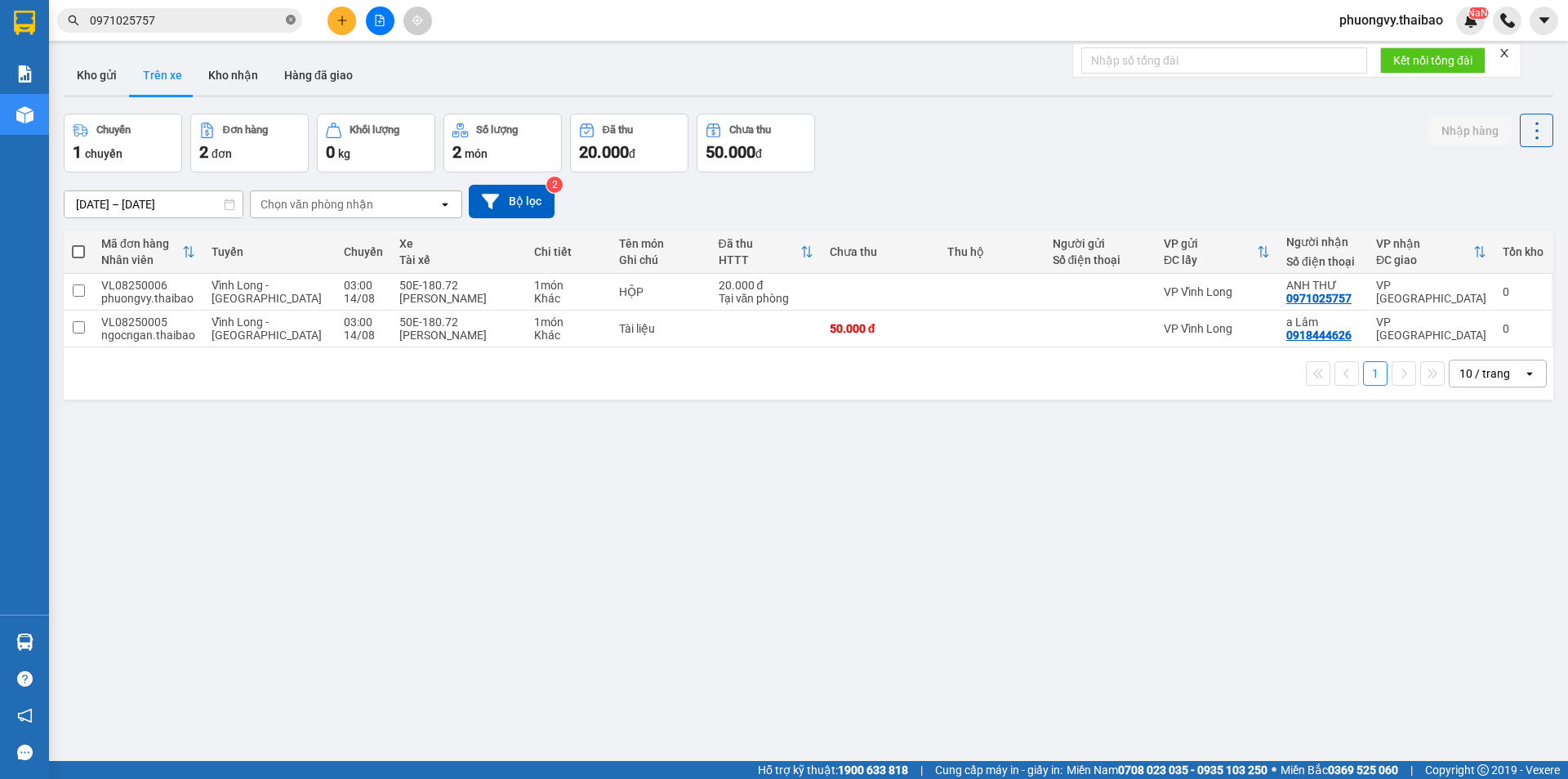
click at [294, 20] on icon "close-circle" at bounding box center [291, 19] width 10 height 10
click at [1551, 25] on icon "caret-down" at bounding box center [1544, 20] width 15 height 15
click at [1400, 12] on span "phuongvy.thaibao" at bounding box center [1391, 20] width 129 height 20
click at [1383, 45] on span "Đăng xuất" at bounding box center [1398, 51] width 98 height 18
